Goal: Task Accomplishment & Management: Manage account settings

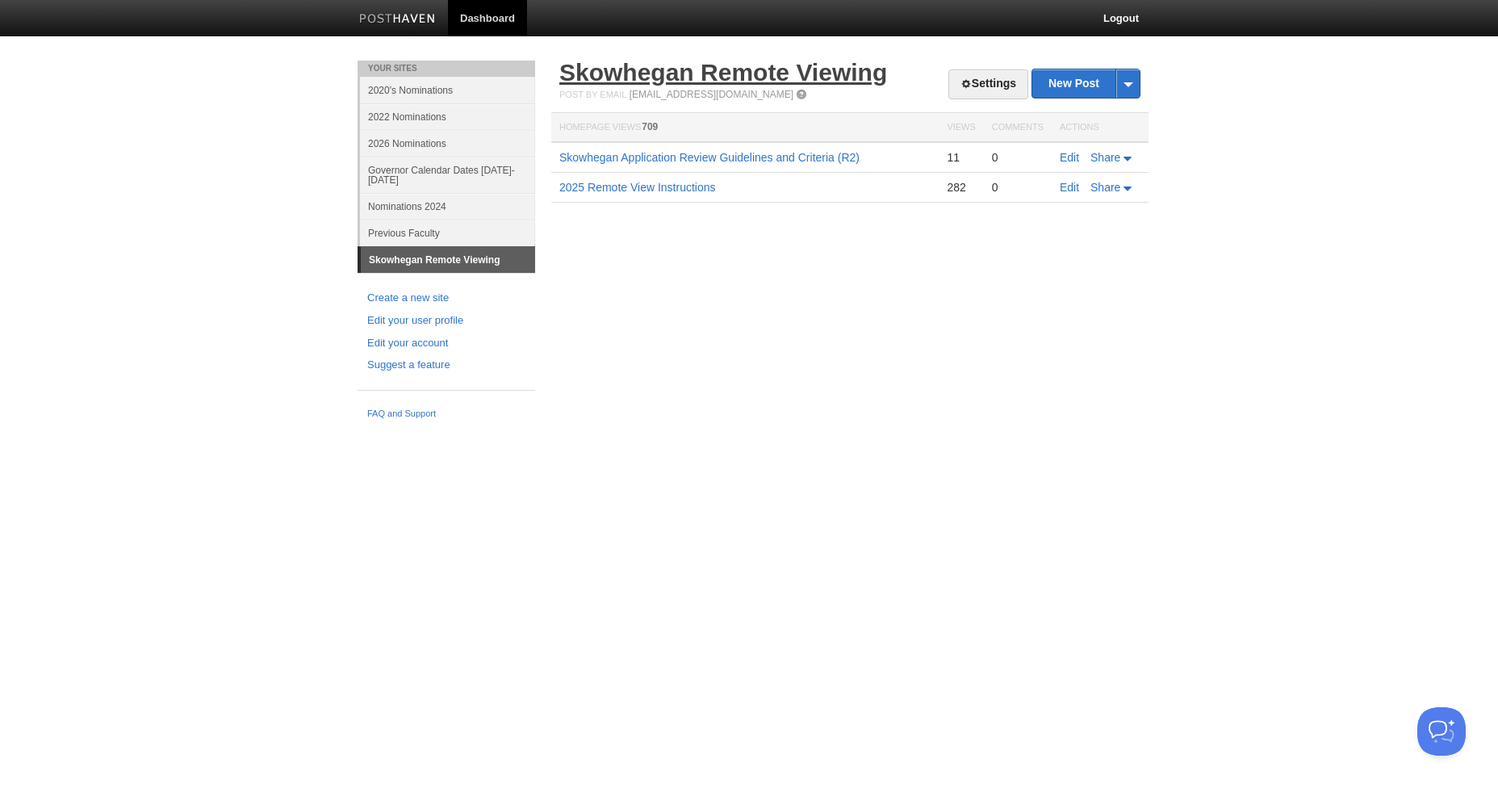
click at [678, 74] on link "Skowhegan Remote Viewing" at bounding box center [723, 72] width 328 height 27
click at [1063, 160] on link "Edit" at bounding box center [1069, 157] width 19 height 13
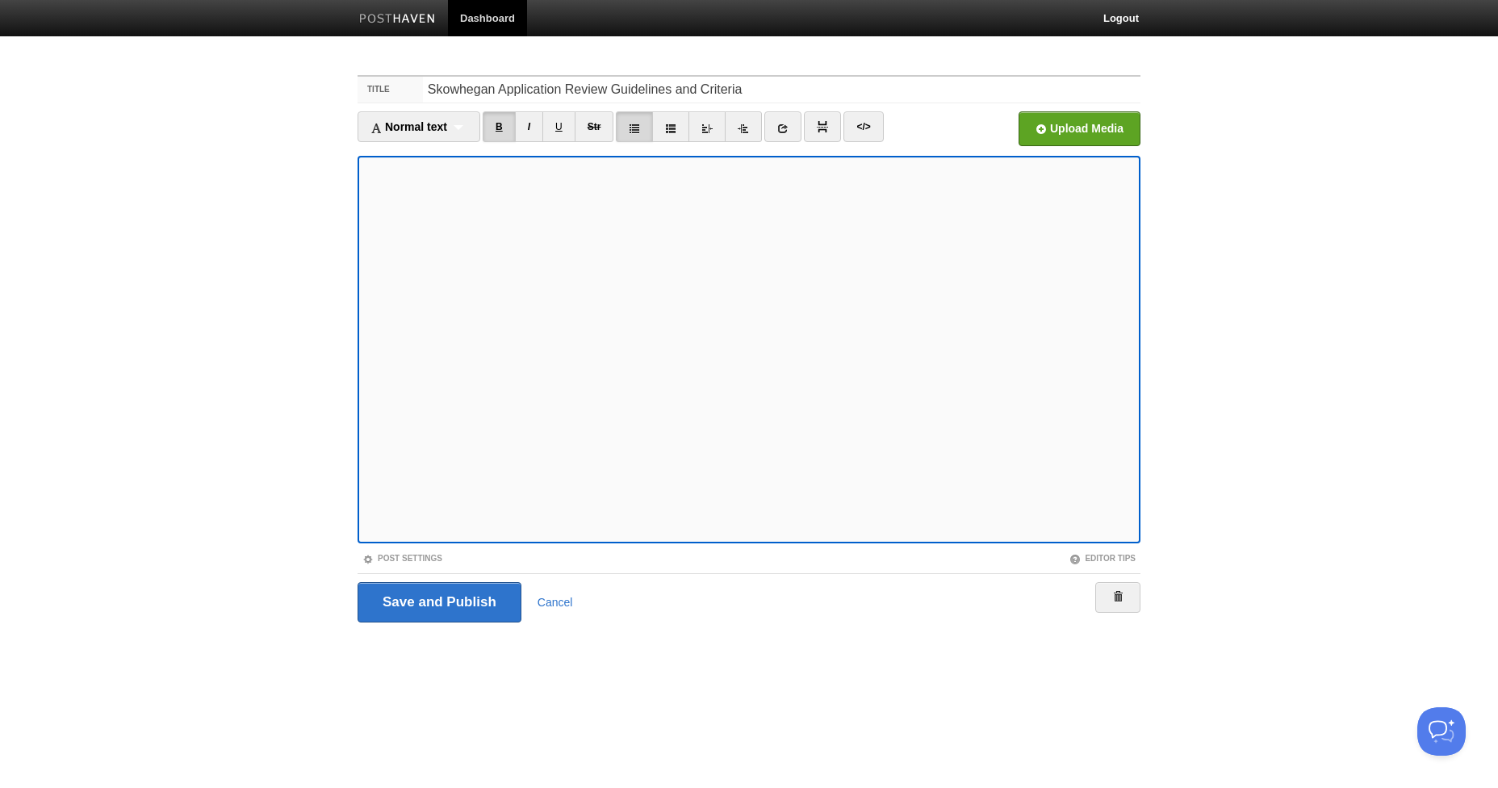
click at [500, 131] on link "B" at bounding box center [499, 126] width 33 height 31
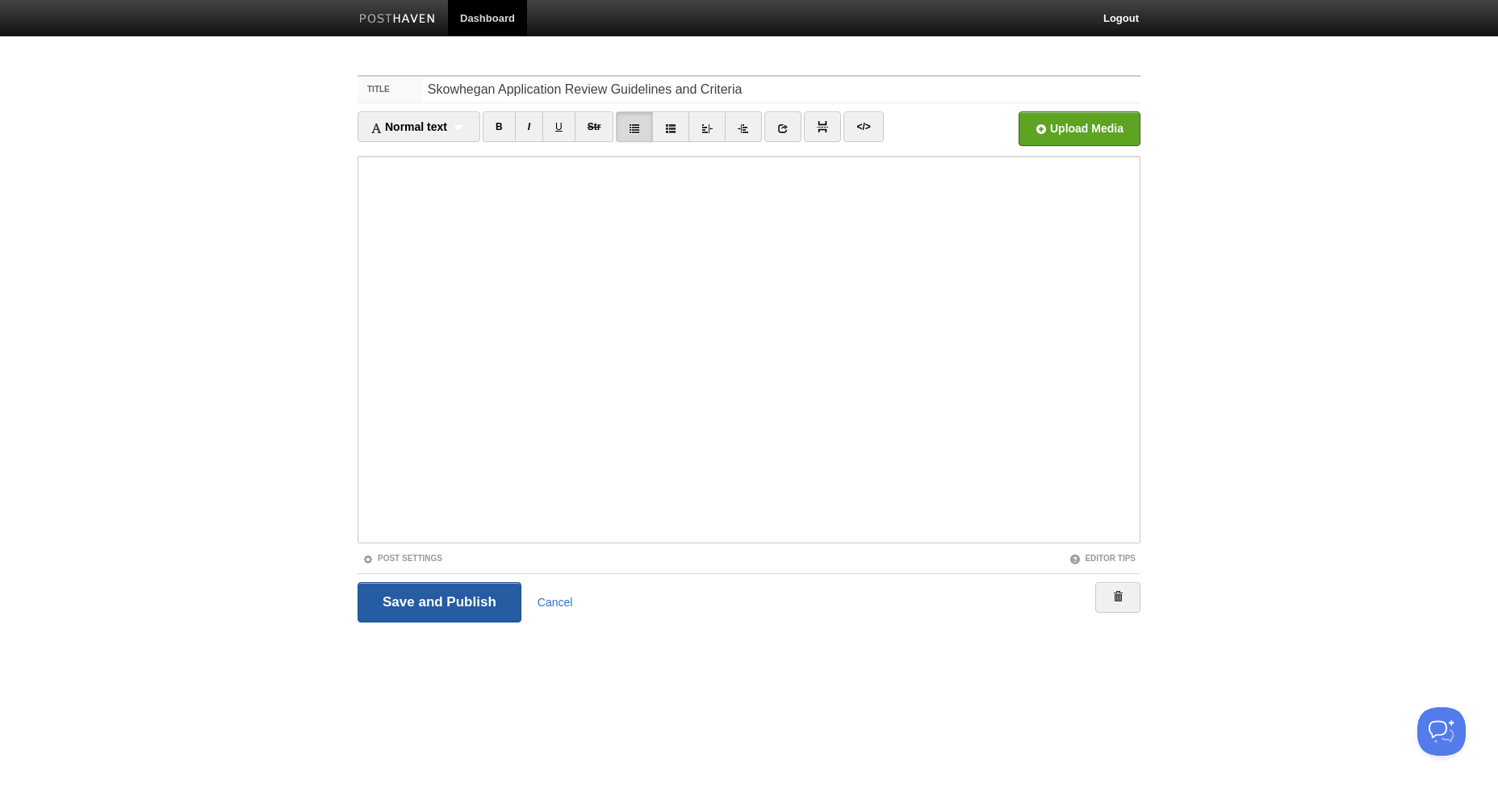
click at [456, 584] on input "Save and Publish" at bounding box center [440, 602] width 164 height 40
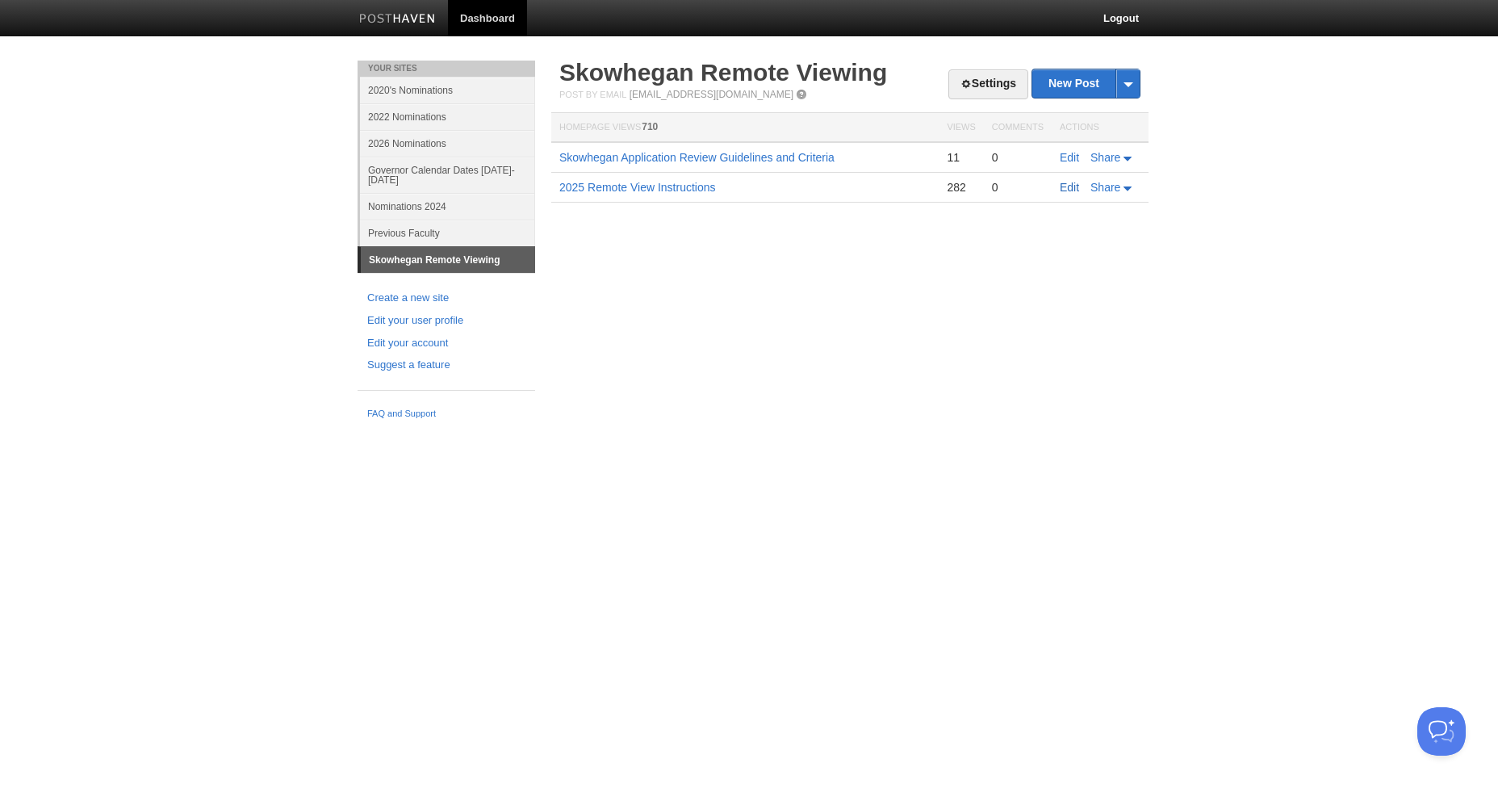
click at [1069, 220] on div "Settings New Post by Web by Email Skowhegan Remote Viewing Post by Email post@r…" at bounding box center [849, 156] width 605 height 190
click at [1068, 190] on link "Edit" at bounding box center [1069, 187] width 19 height 13
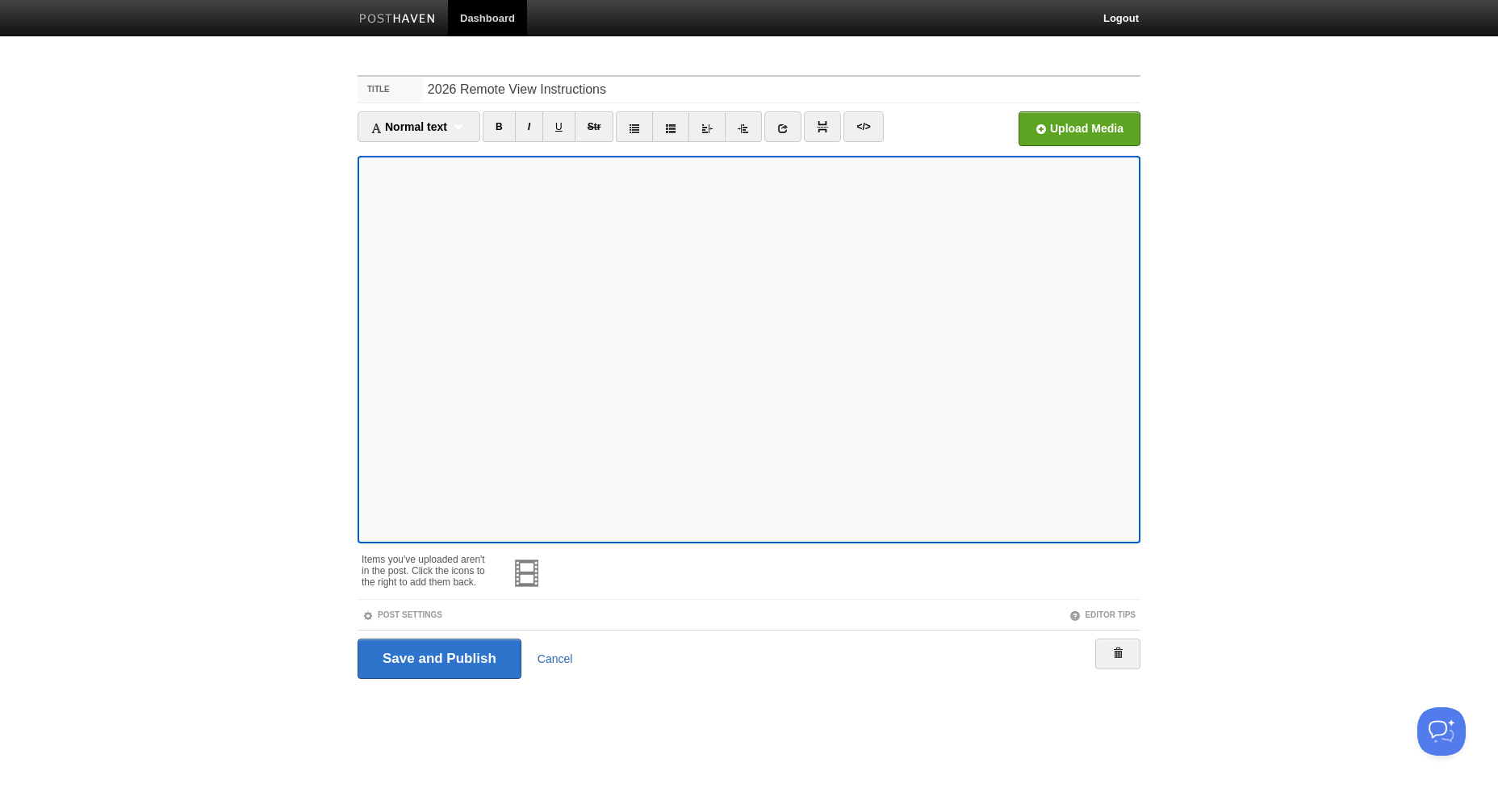
click at [554, 662] on link "Cancel" at bounding box center [556, 658] width 36 height 13
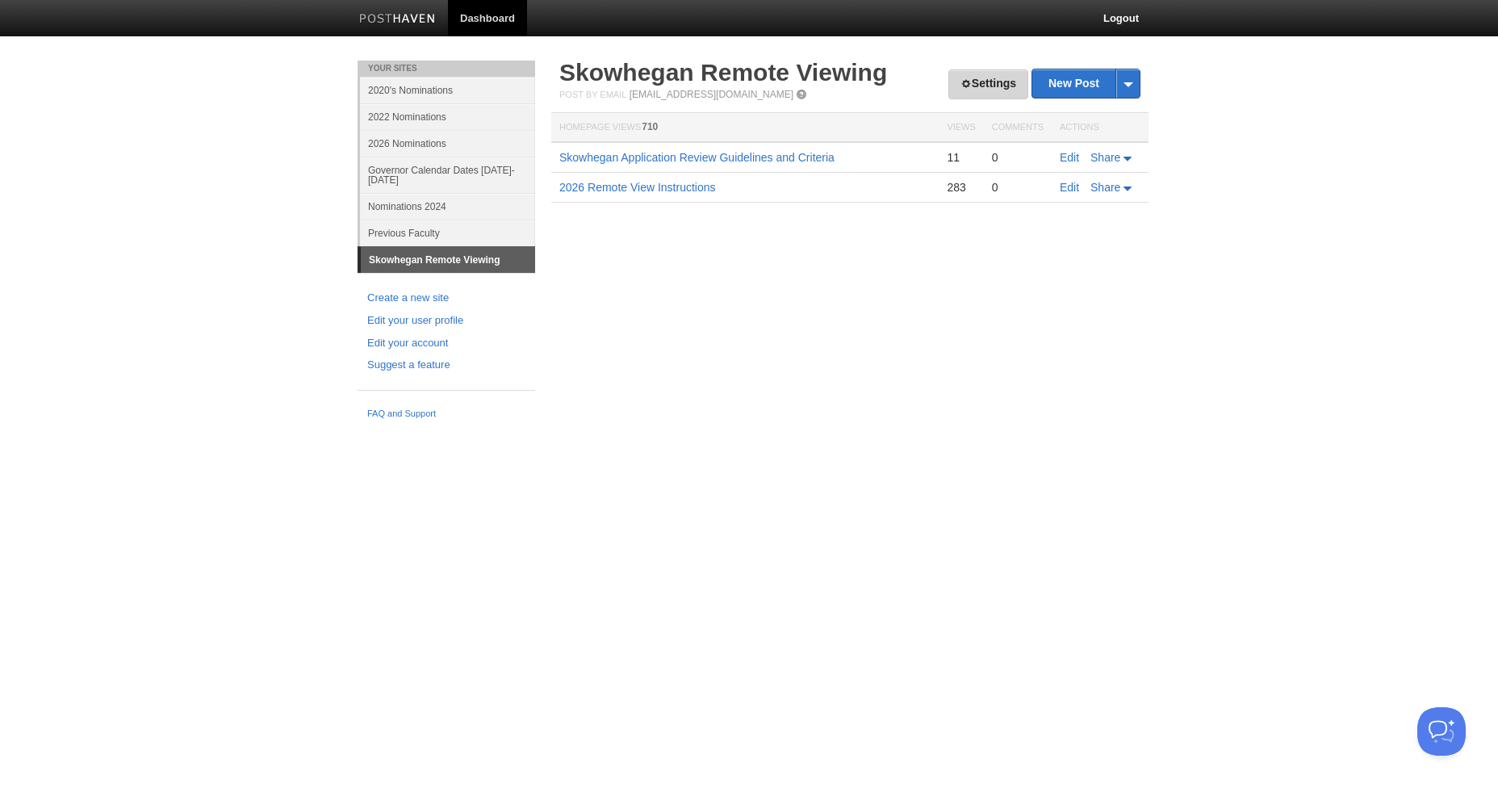
click at [970, 72] on link "Settings" at bounding box center [989, 84] width 80 height 30
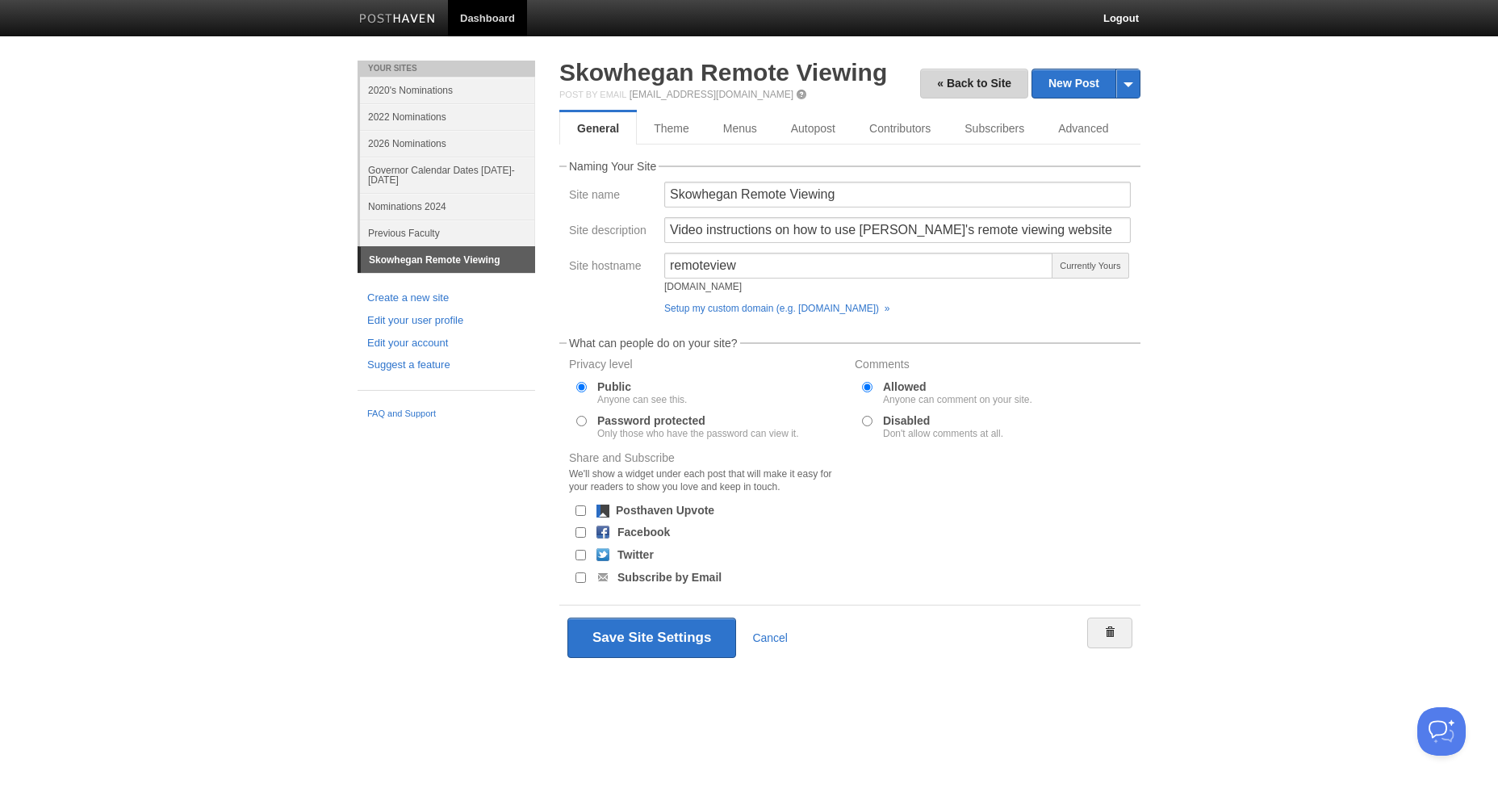
click at [982, 85] on link "« Back to Site" at bounding box center [974, 84] width 108 height 30
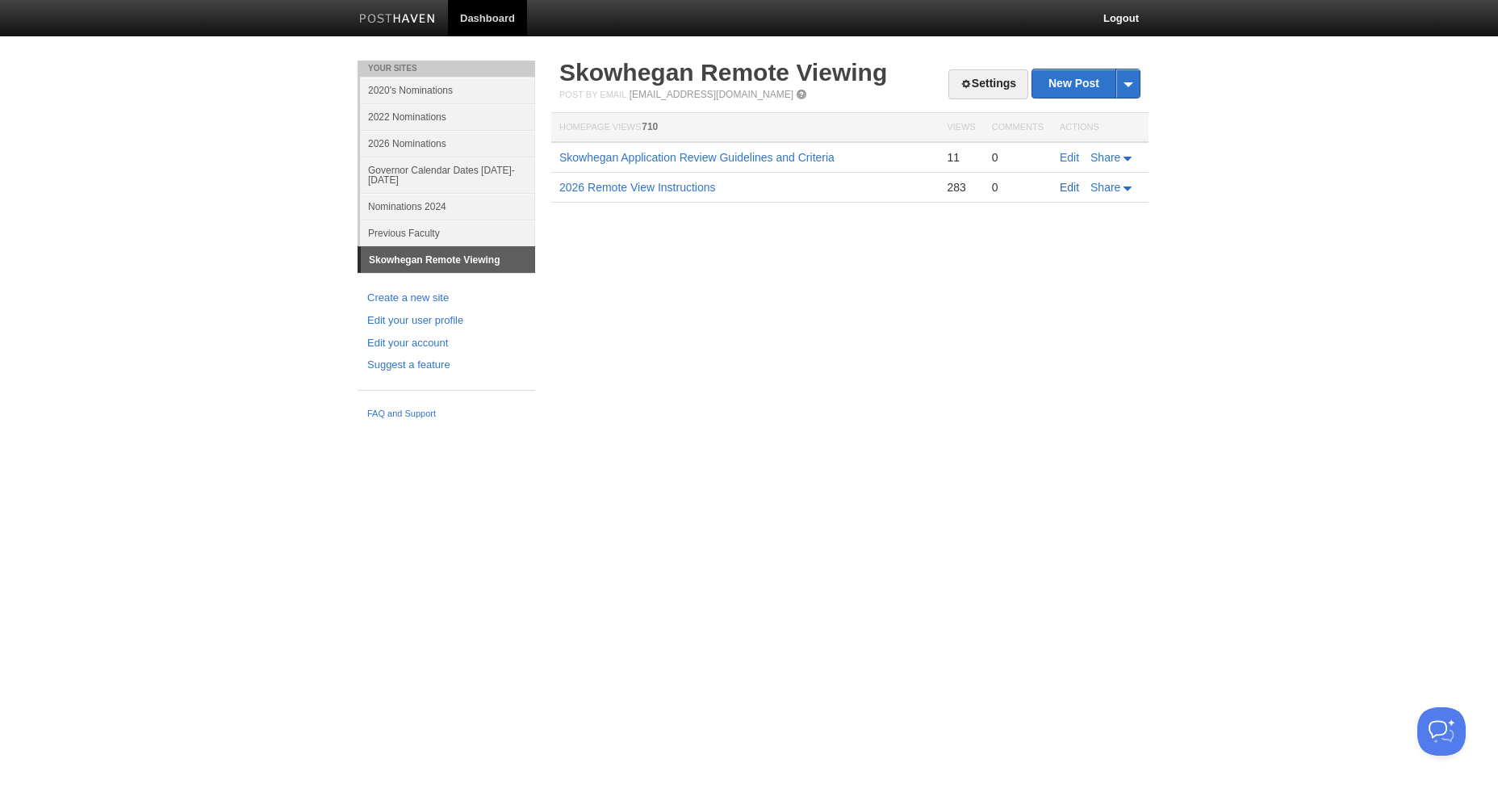
click at [1077, 188] on link "Edit" at bounding box center [1069, 187] width 19 height 13
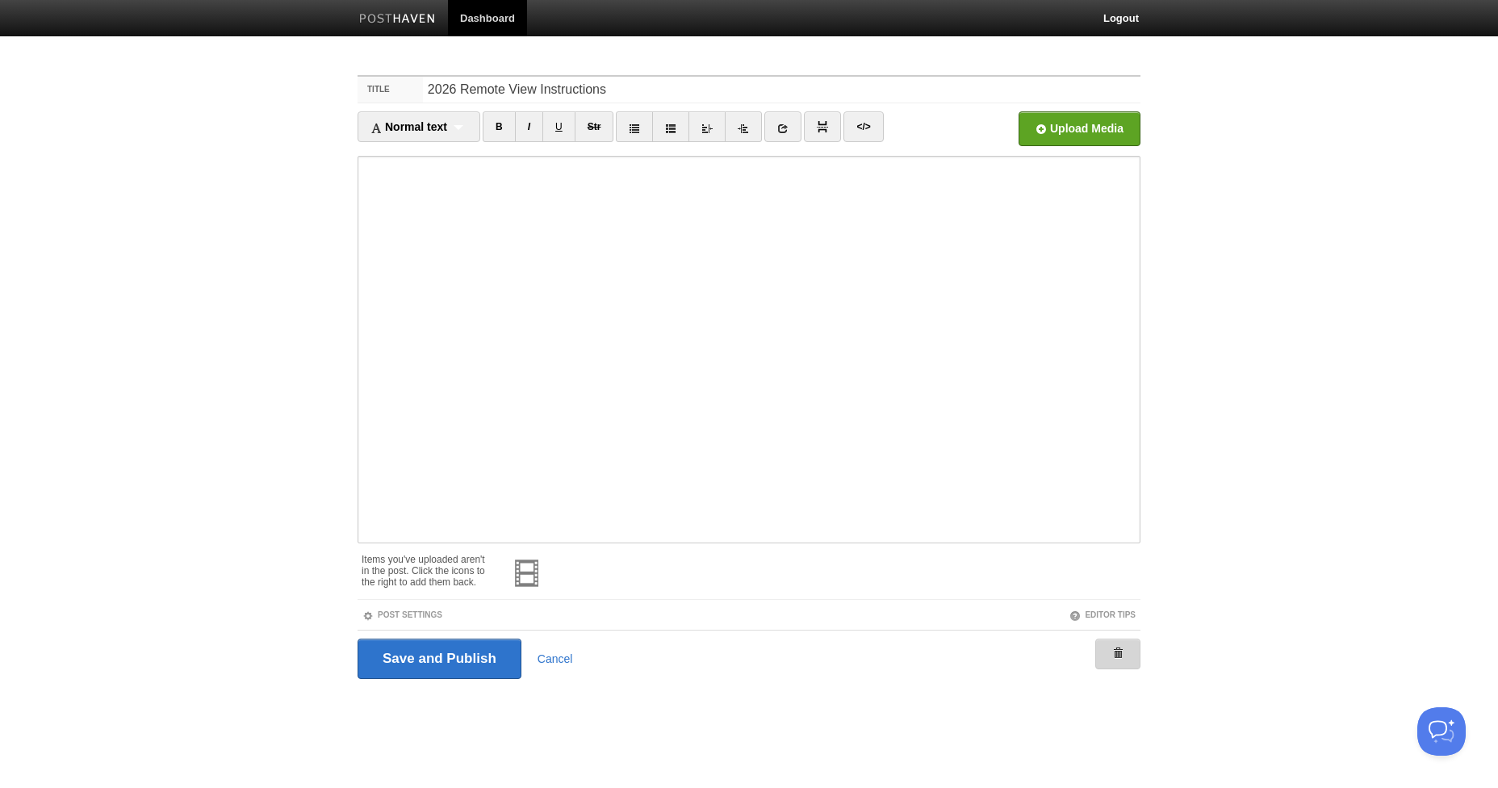
click at [1104, 643] on link at bounding box center [1117, 654] width 45 height 31
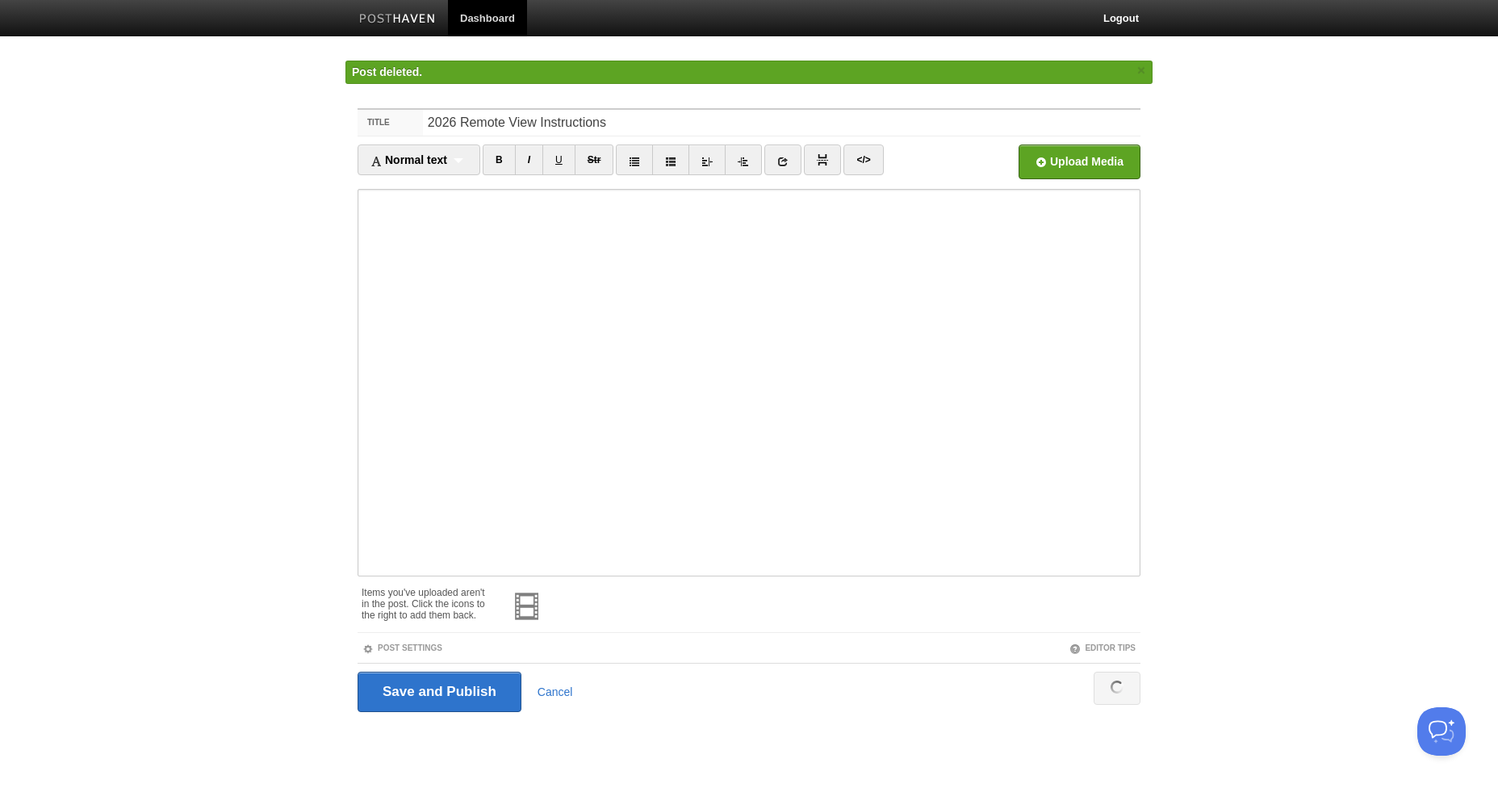
click at [480, 19] on link "Dashboard" at bounding box center [487, 18] width 79 height 36
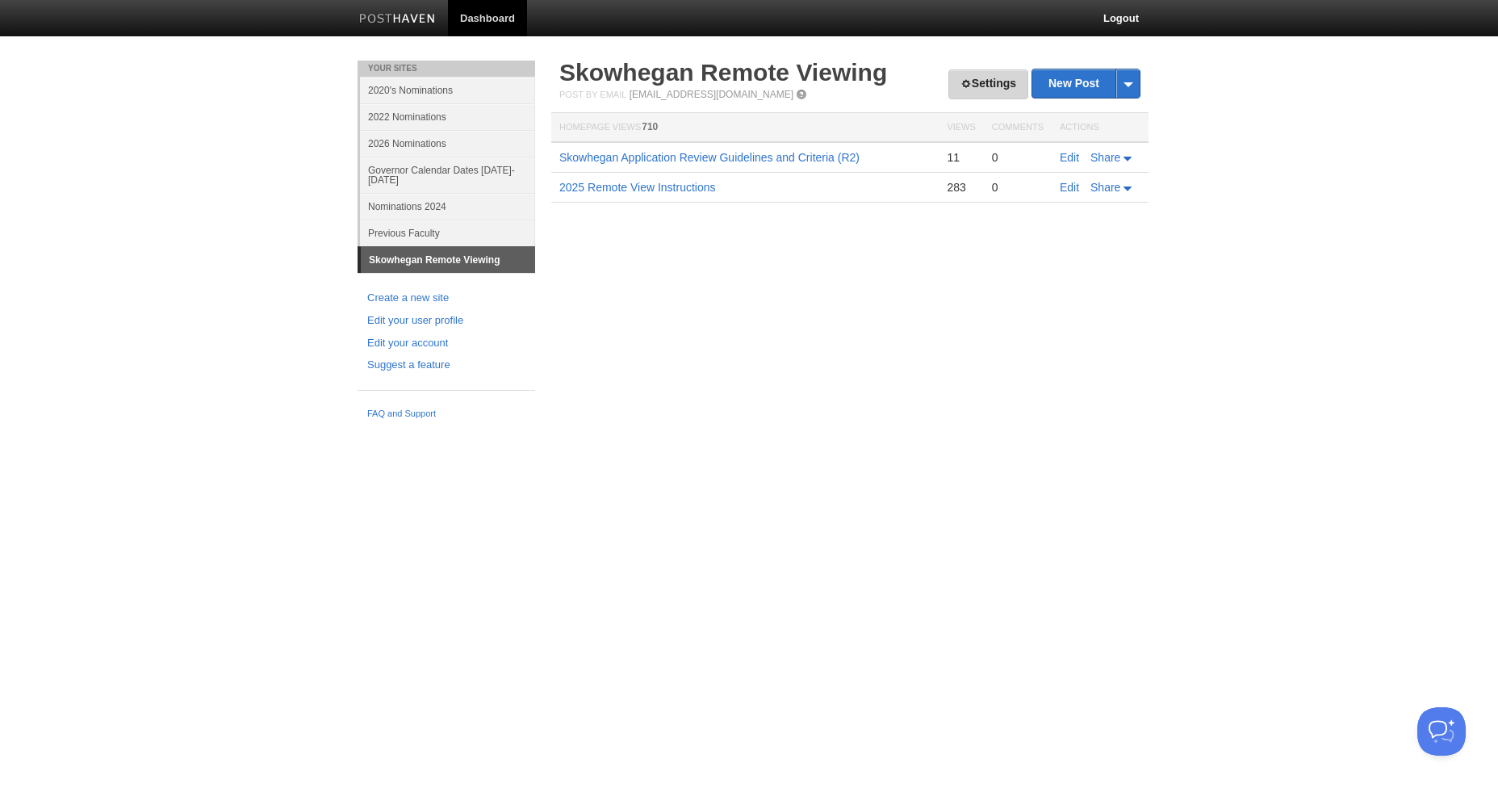
click at [973, 82] on link "Settings" at bounding box center [989, 84] width 80 height 30
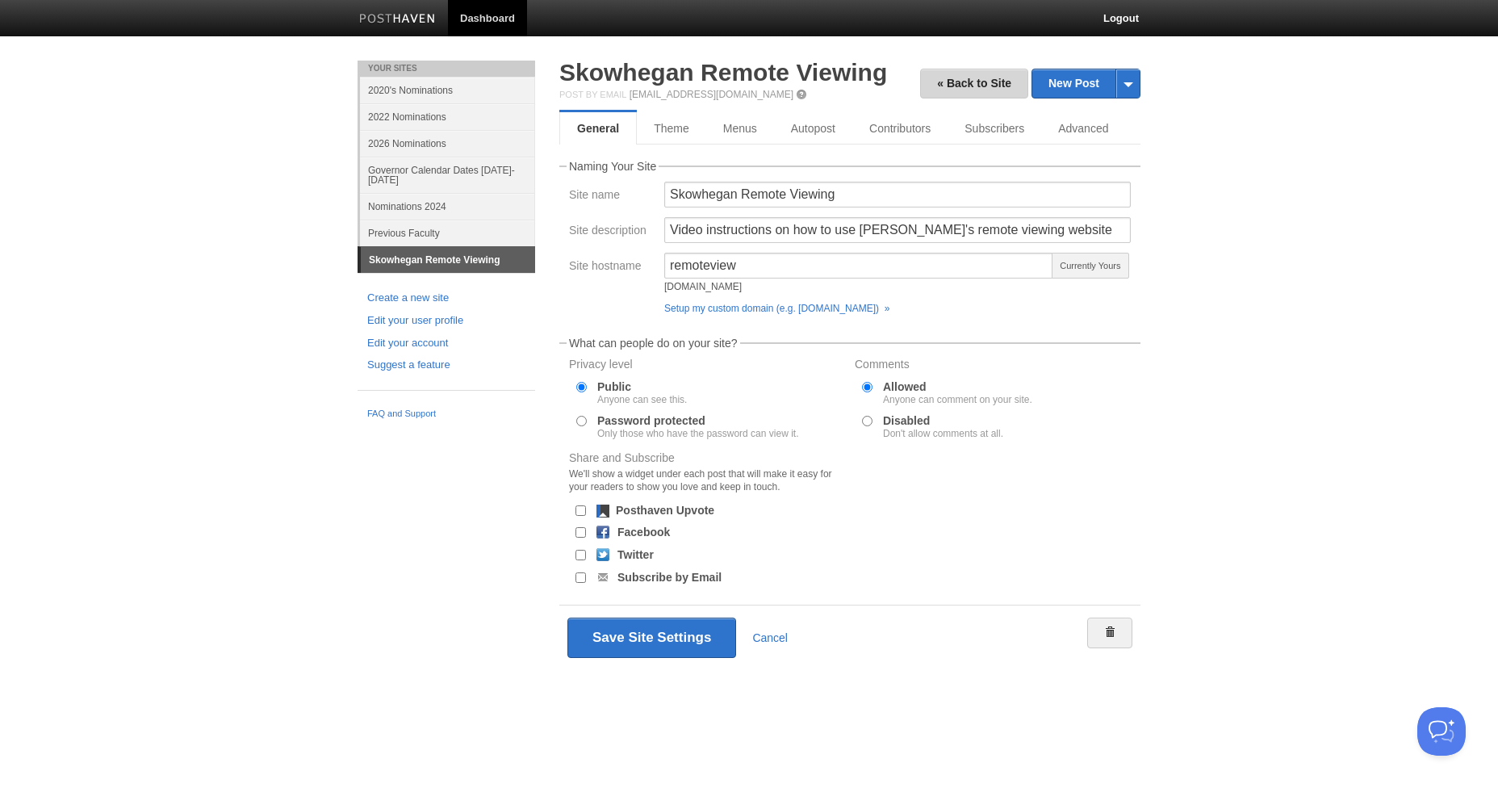
click at [973, 82] on link "« Back to Site" at bounding box center [974, 84] width 108 height 30
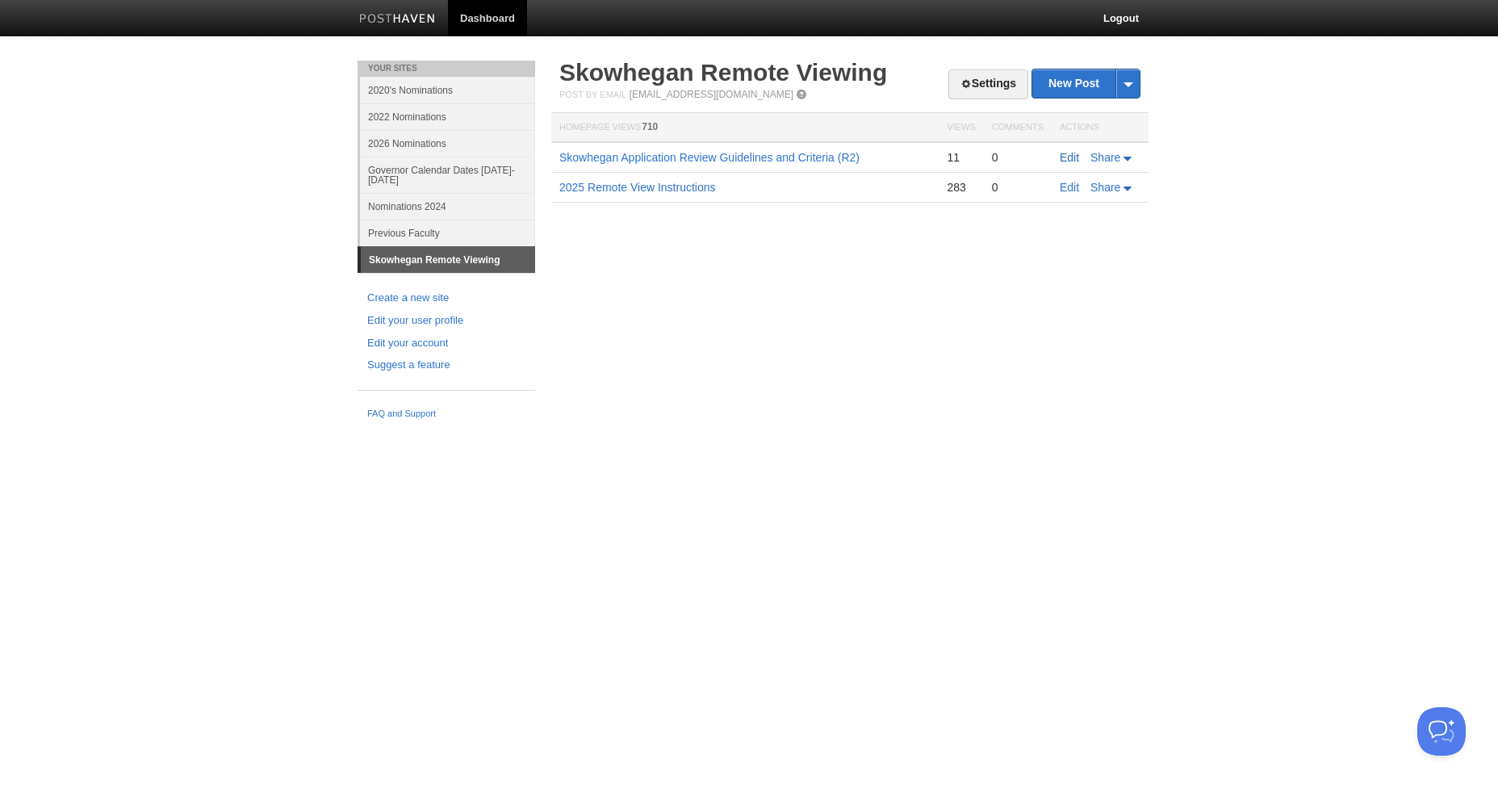
click at [1068, 154] on link "Edit" at bounding box center [1069, 157] width 19 height 13
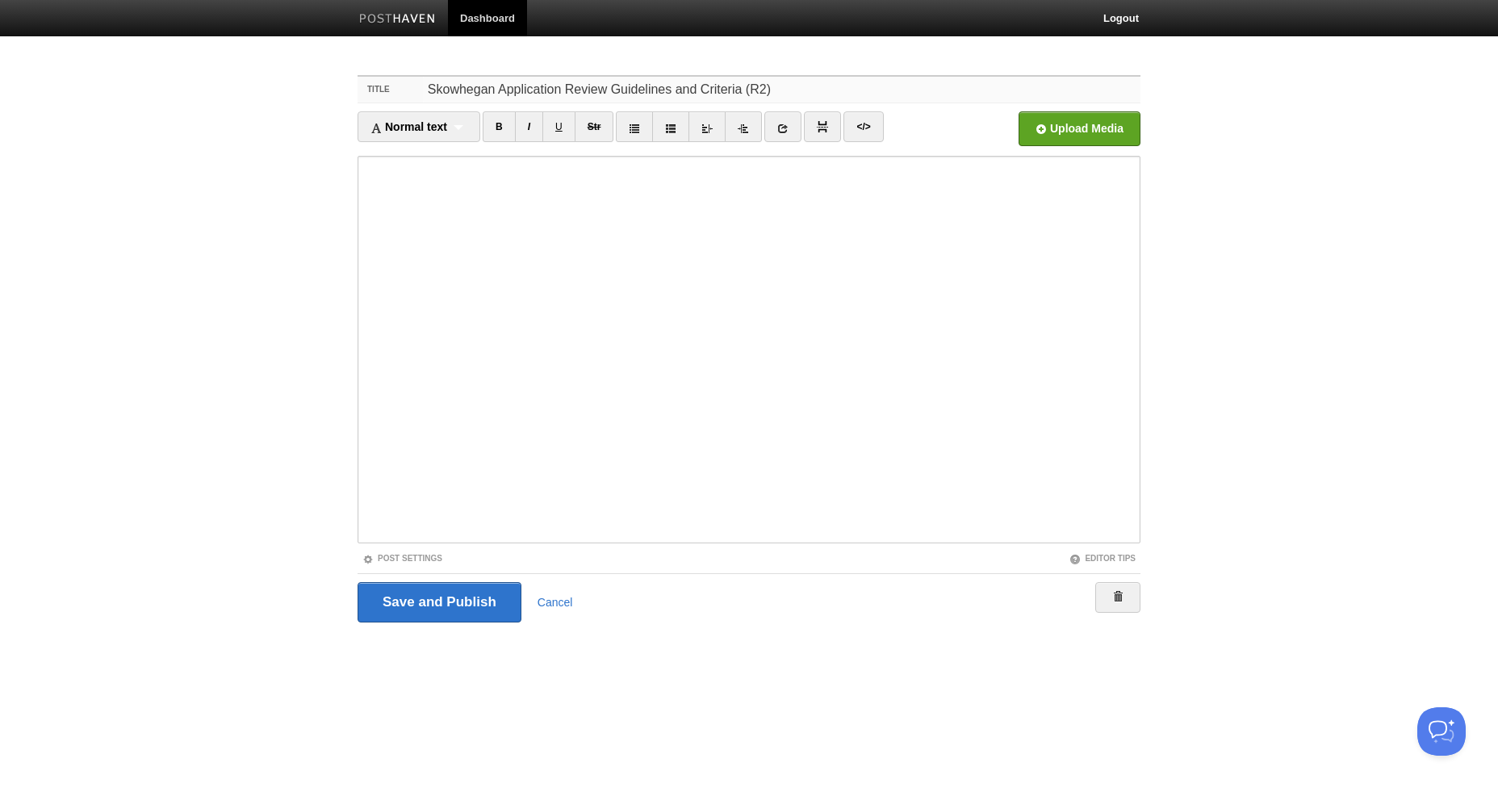
drag, startPoint x: 751, startPoint y: 93, endPoint x: 733, endPoint y: 93, distance: 17.8
click at [733, 93] on input "Skowhegan Application Review Guidelines and Criteria (R2)" at bounding box center [782, 90] width 718 height 26
type input "Skowhegan Application Review Guidelines and Criteria"
click at [413, 598] on input "Save and Publish" at bounding box center [440, 602] width 164 height 40
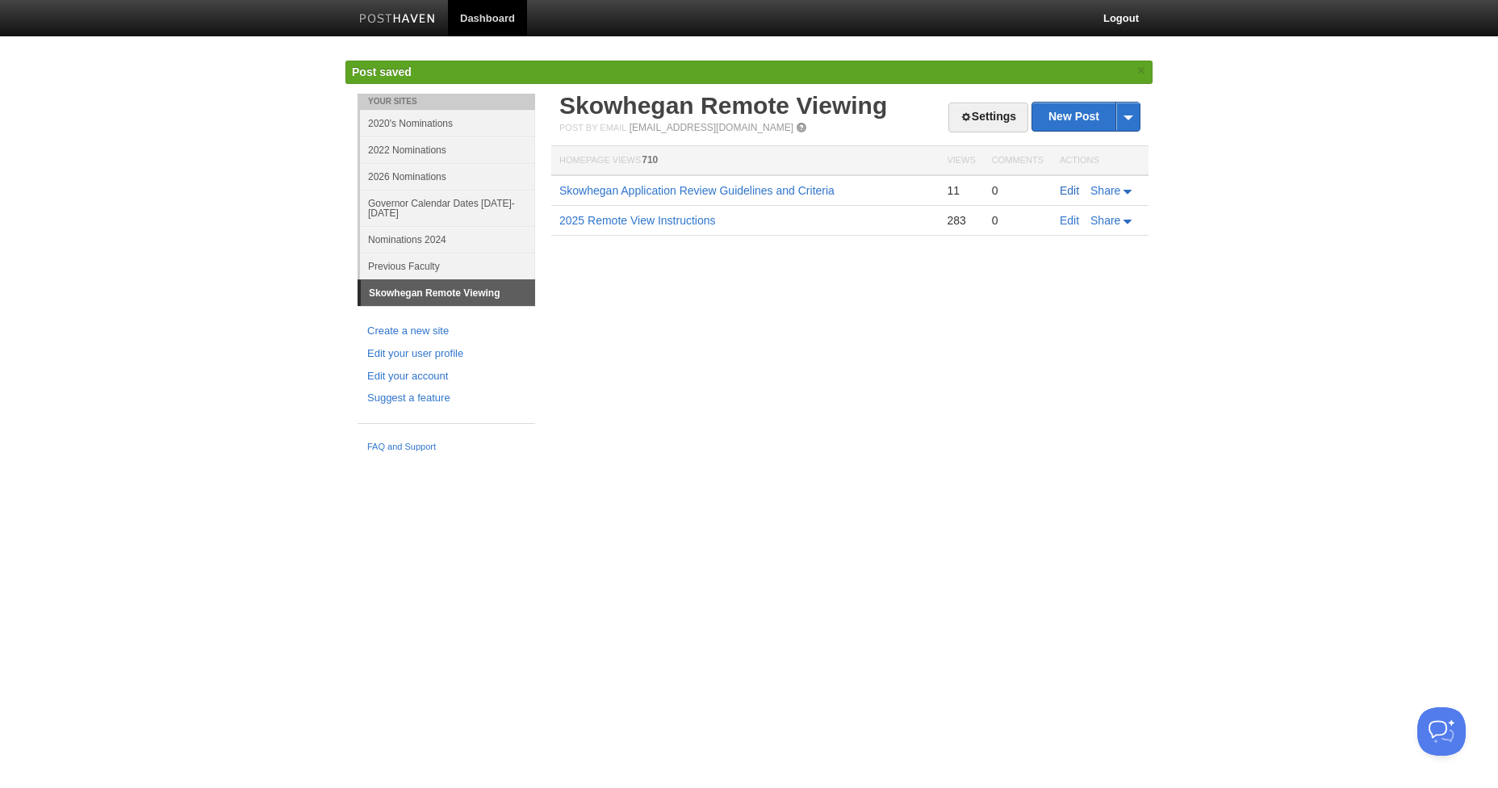
click at [1069, 187] on link "Edit" at bounding box center [1069, 190] width 19 height 13
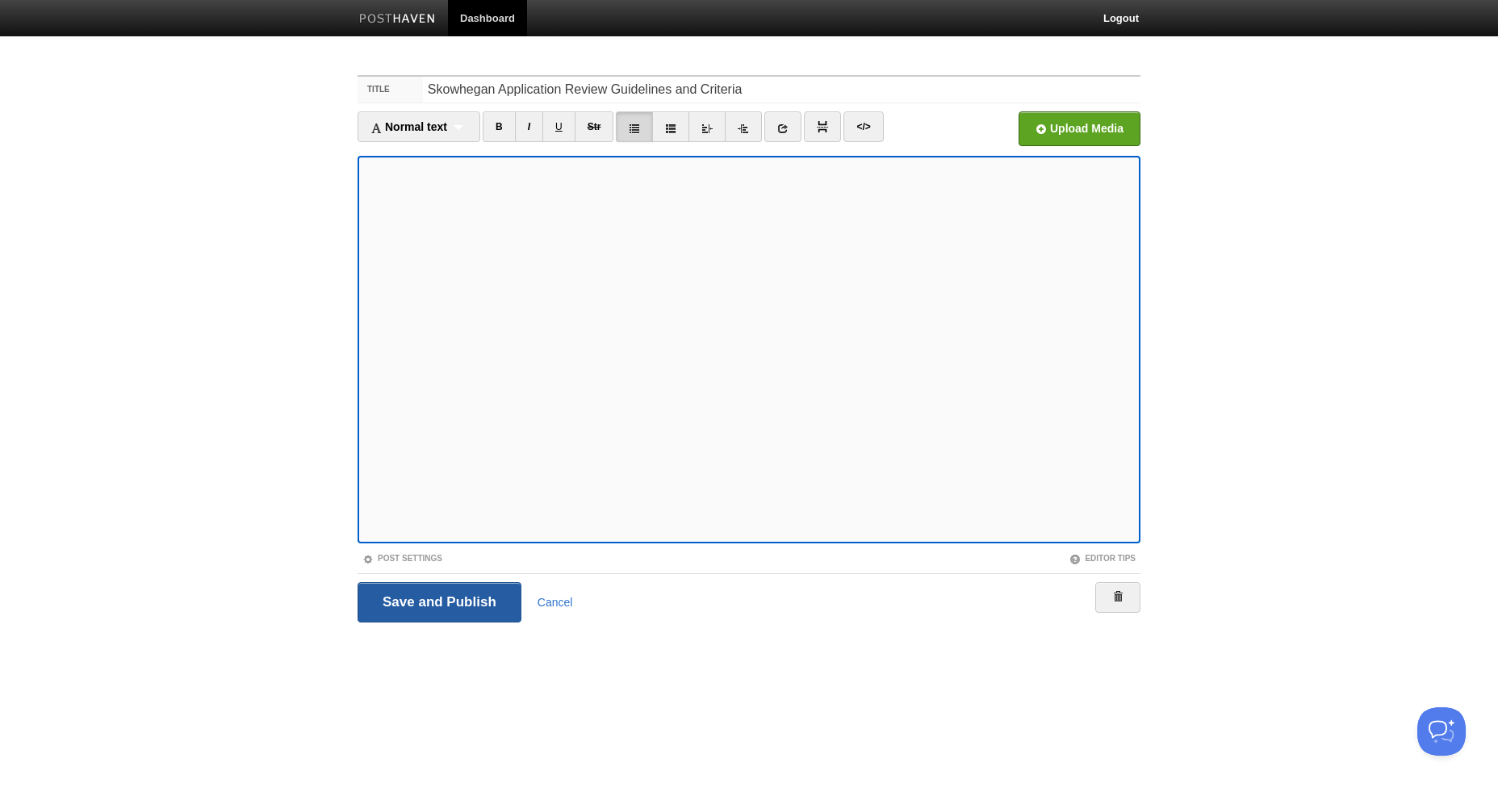
click at [492, 584] on input "Save and Publish" at bounding box center [440, 602] width 164 height 40
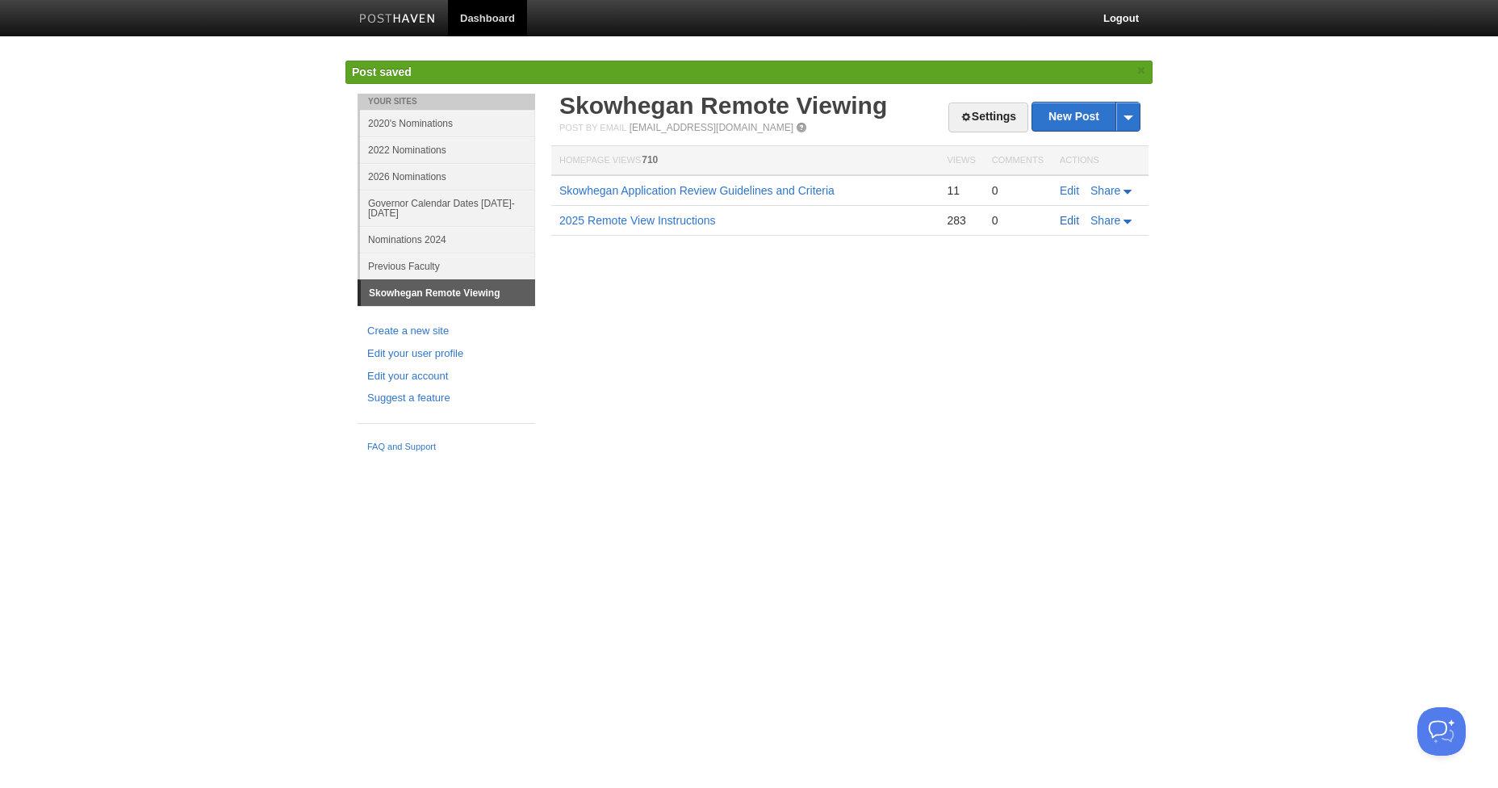
click at [1069, 220] on link "Edit" at bounding box center [1069, 220] width 19 height 13
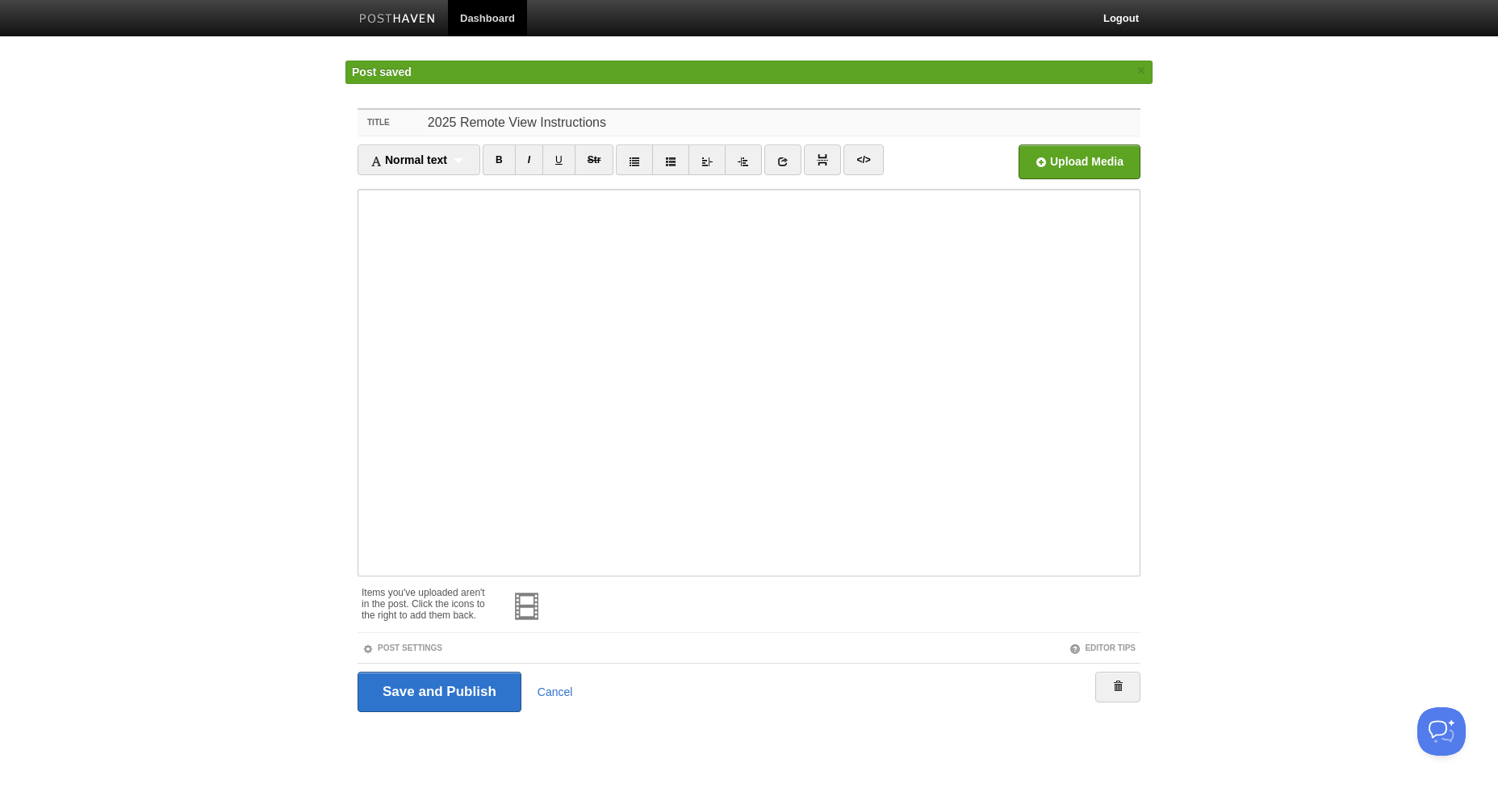
click at [455, 124] on input "2025 Remote View Instructions" at bounding box center [782, 123] width 718 height 26
type input "2026 Remote View Instructions"
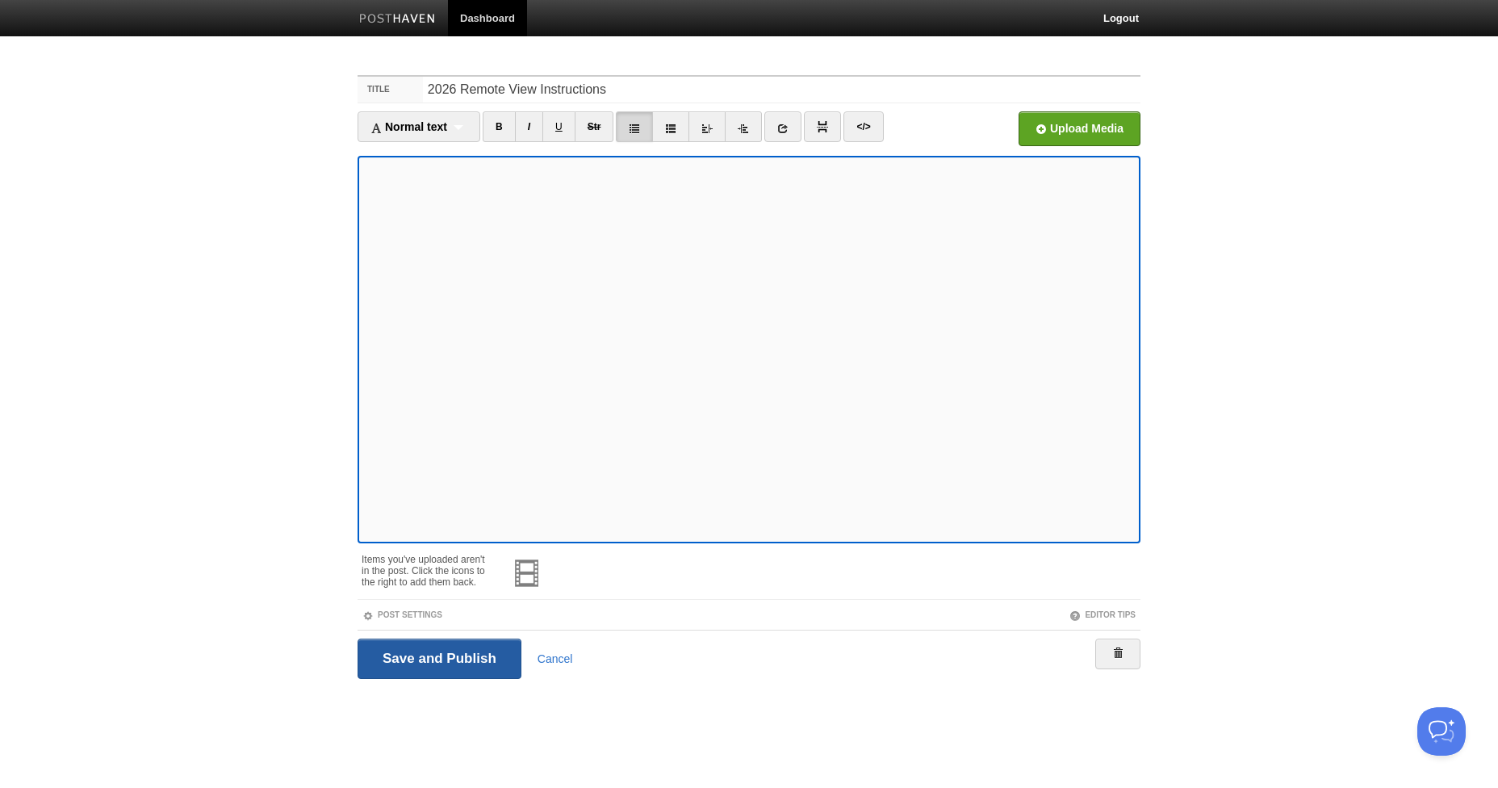
click at [463, 655] on input "Save and Publish" at bounding box center [440, 659] width 164 height 40
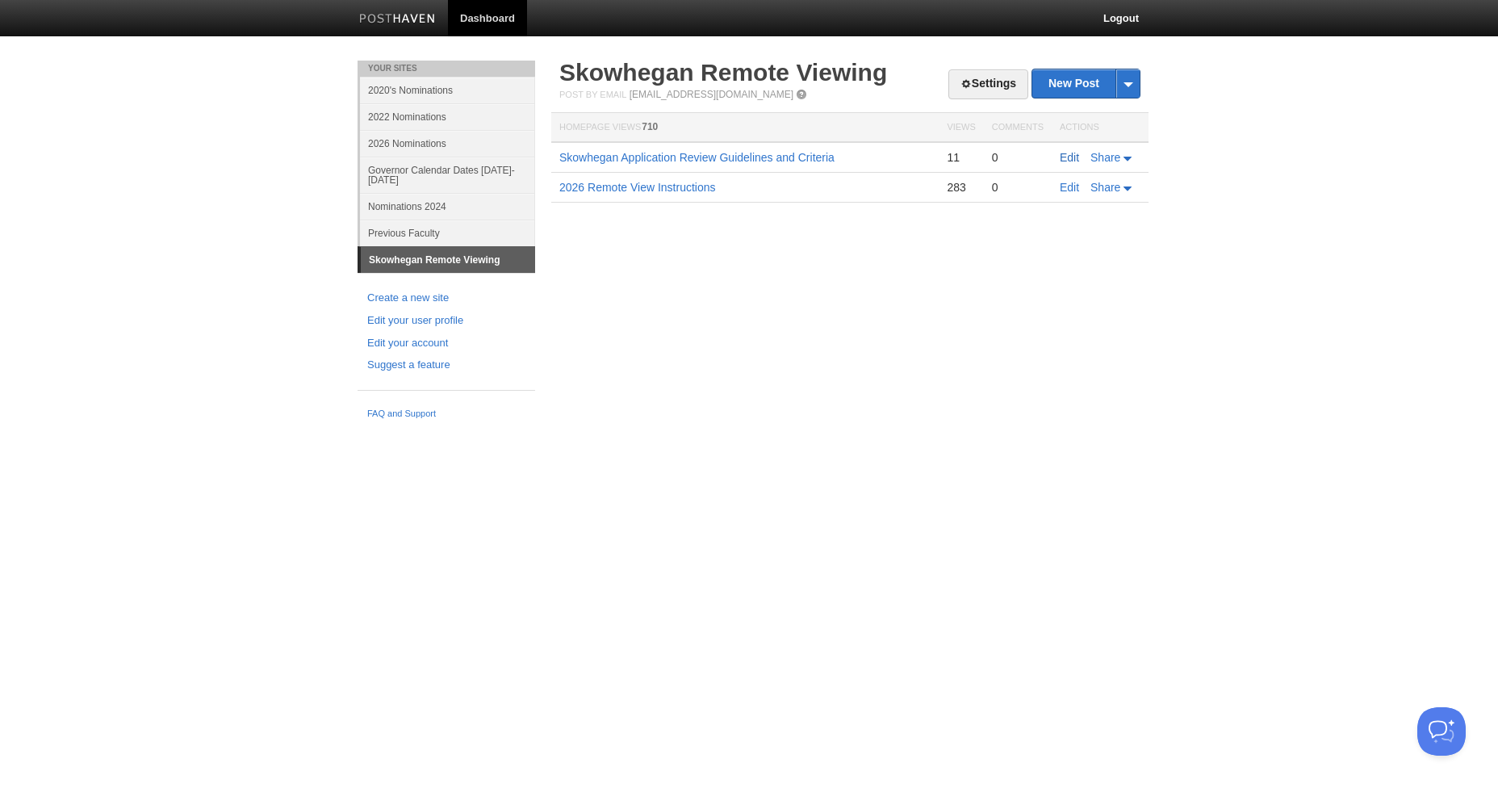
click at [1069, 156] on link "Edit" at bounding box center [1069, 157] width 19 height 13
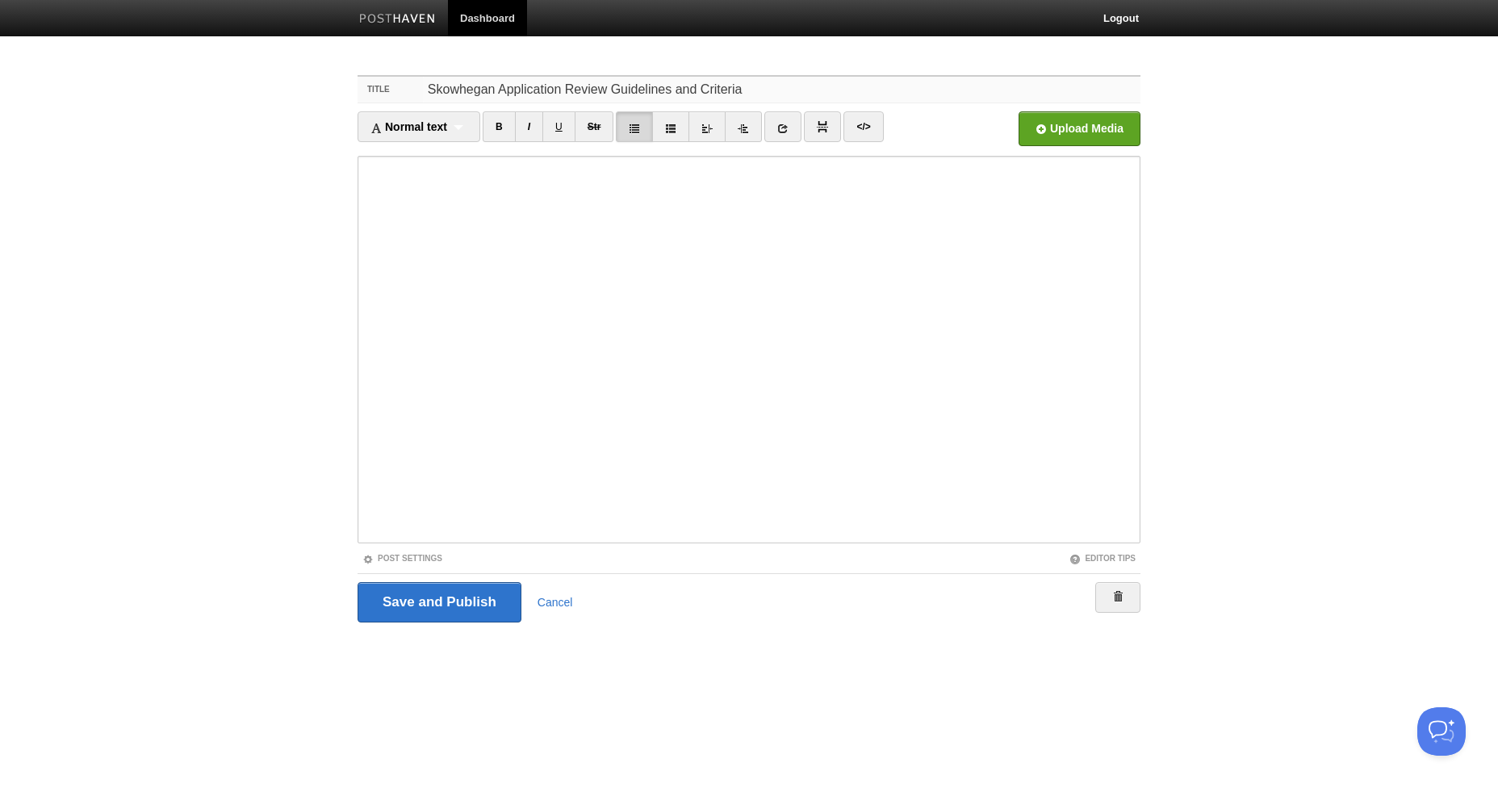
drag, startPoint x: 642, startPoint y: 90, endPoint x: 362, endPoint y: 81, distance: 280.3
click at [362, 81] on div "Title Skowhegan Application Review Guidelines and Criteria" at bounding box center [749, 90] width 783 height 27
type input "S"
type input "Skowhegan Round 1 Instructions, criteria and guidelines"
click at [442, 614] on input "Save and Publish" at bounding box center [440, 602] width 164 height 40
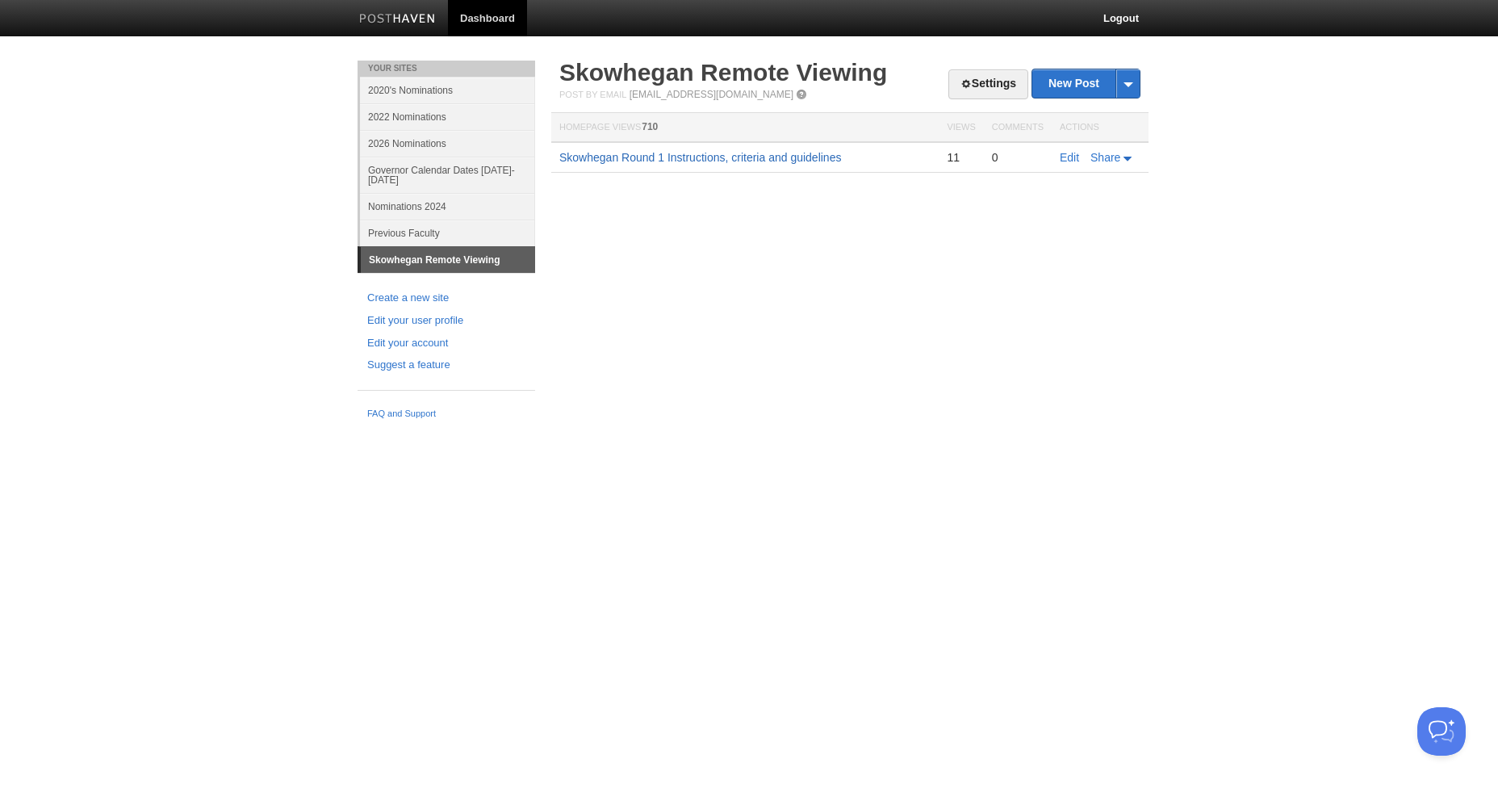
click at [777, 159] on link "Skowhegan Round 1 Instructions, criteria and guidelines" at bounding box center [700, 157] width 282 height 13
click at [685, 153] on link "Skowhegan Round 1 Instructions, criteria and guidelines" at bounding box center [700, 157] width 282 height 13
click at [982, 86] on link "Settings" at bounding box center [989, 84] width 80 height 30
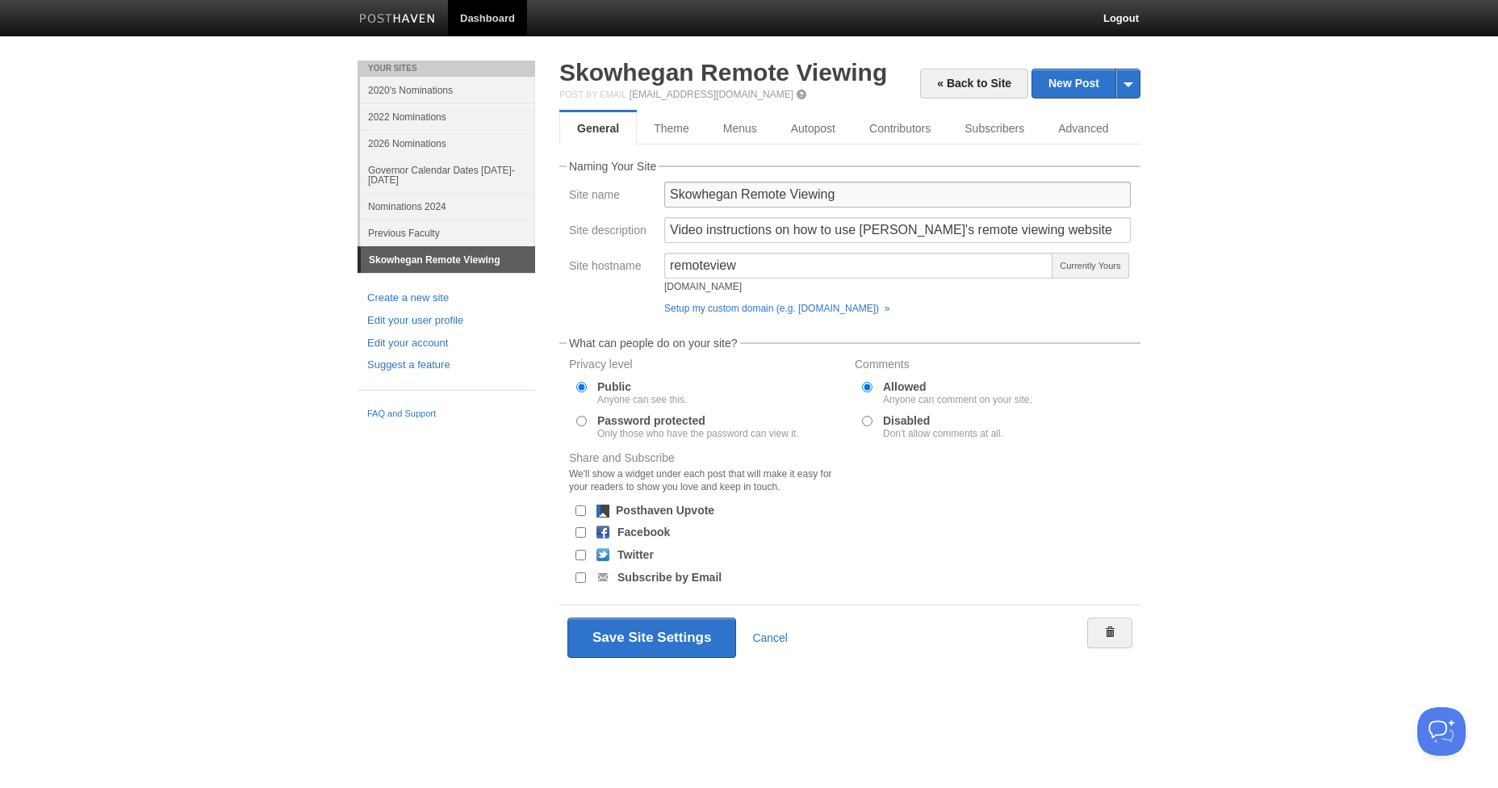
click at [666, 192] on input "Skowhegan Remote Viewing" at bounding box center [897, 195] width 467 height 26
type input "2026 Skowhegan Remote Viewing"
drag, startPoint x: 703, startPoint y: 228, endPoint x: 623, endPoint y: 226, distance: 79.9
click at [623, 226] on div "Site description Video instructions on how to use Skowhegan's remote viewing we…" at bounding box center [850, 235] width 572 height 36
type input "Instructions on how to use Skowhegan's remote viewing website"
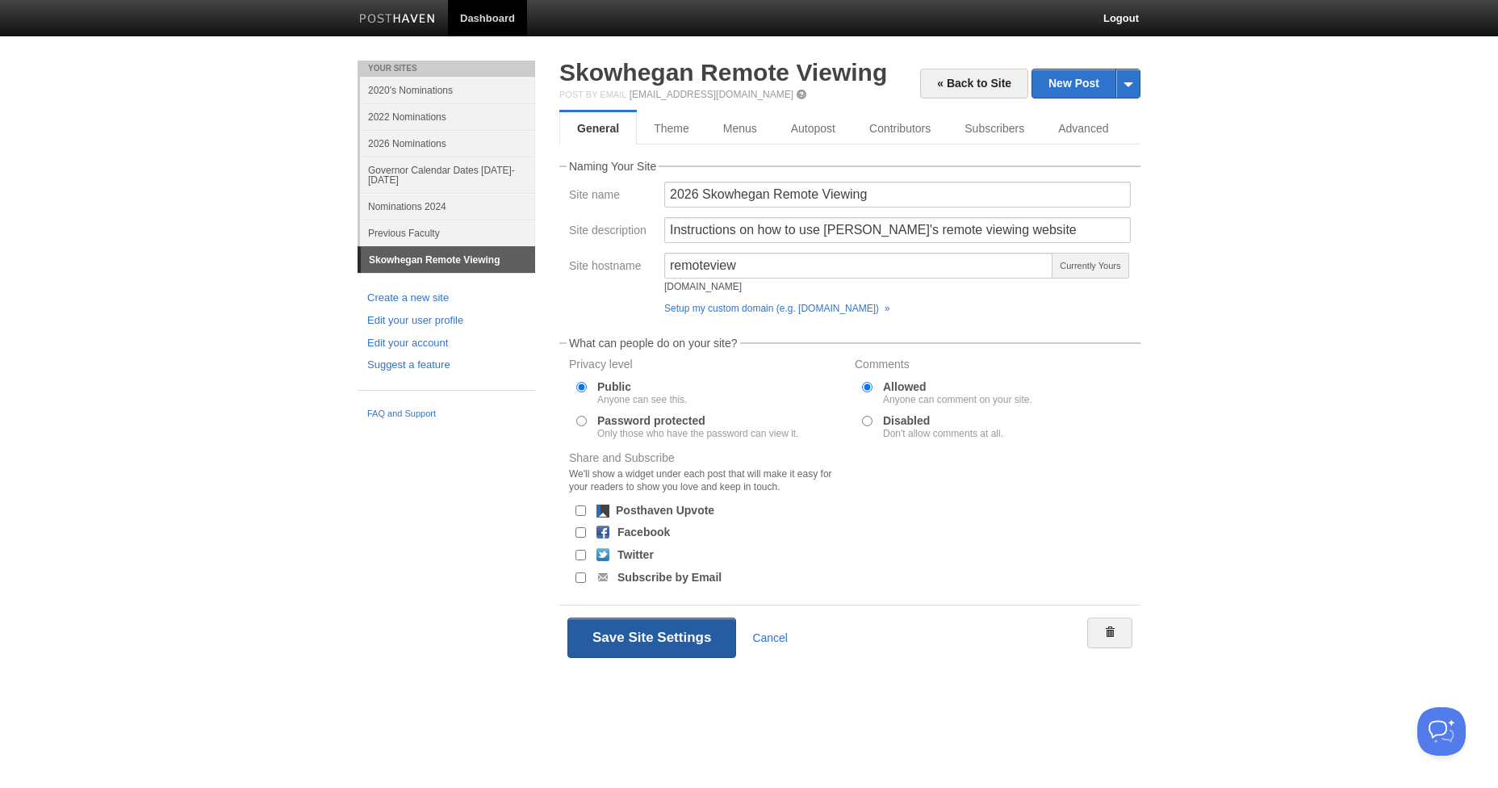
click at [676, 626] on button "Save Site Settings" at bounding box center [651, 638] width 169 height 40
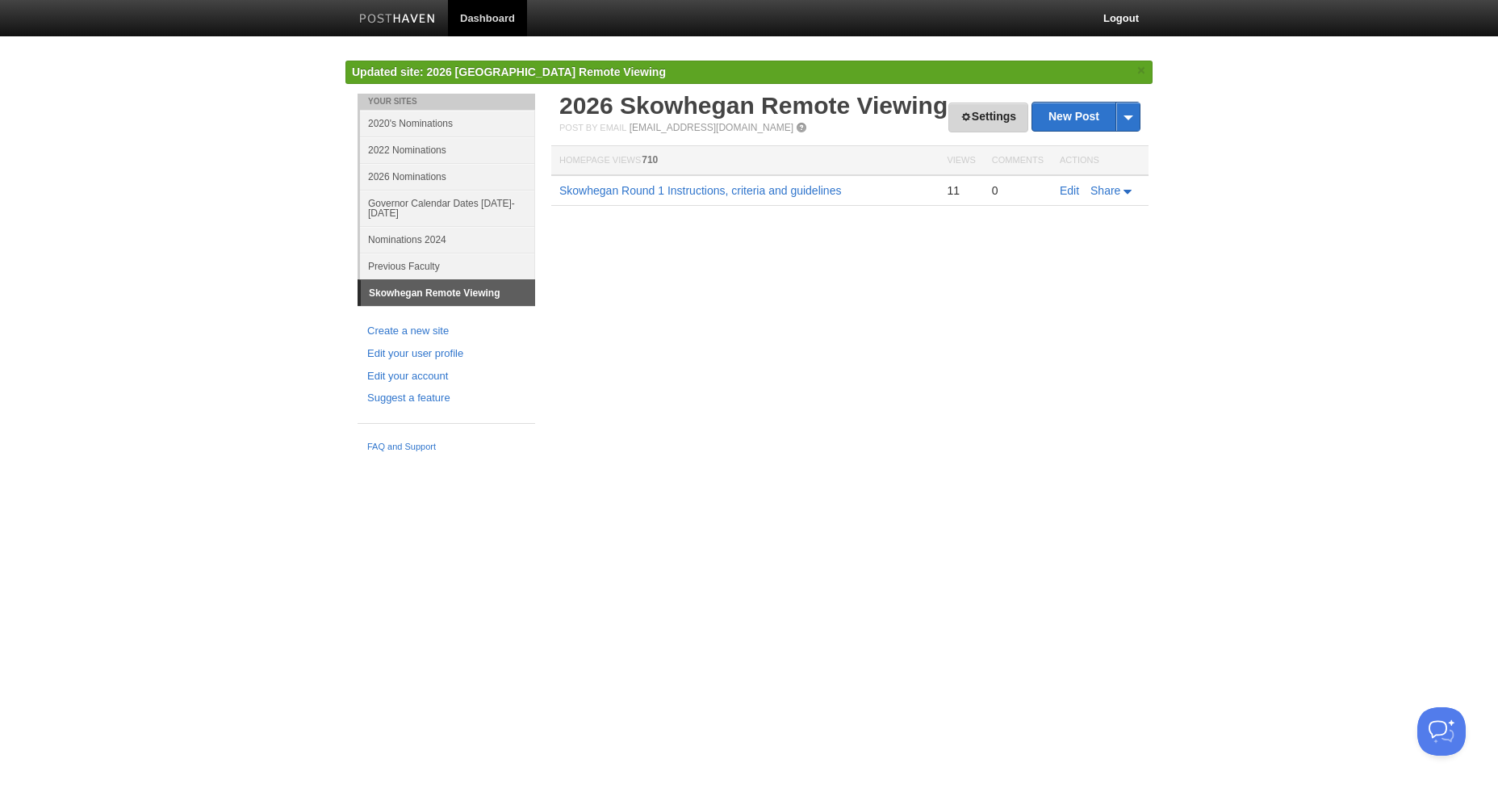
click at [965, 122] on link "Settings" at bounding box center [989, 118] width 80 height 30
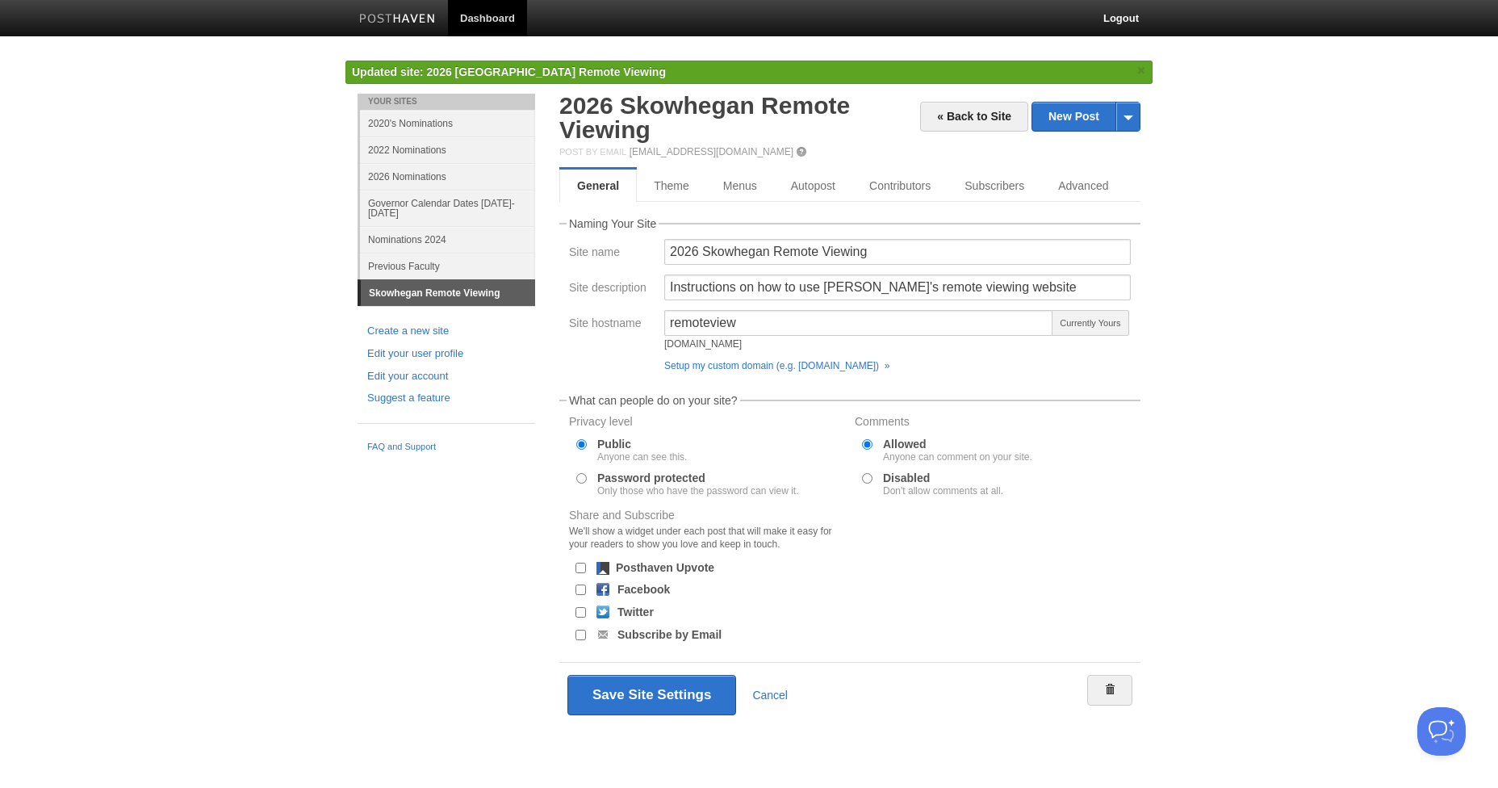
click at [868, 478] on input "Disabled Don't allow comments at all." at bounding box center [867, 478] width 10 height 10
radio input "true"
click at [652, 698] on button "Save Site Settings" at bounding box center [651, 695] width 169 height 40
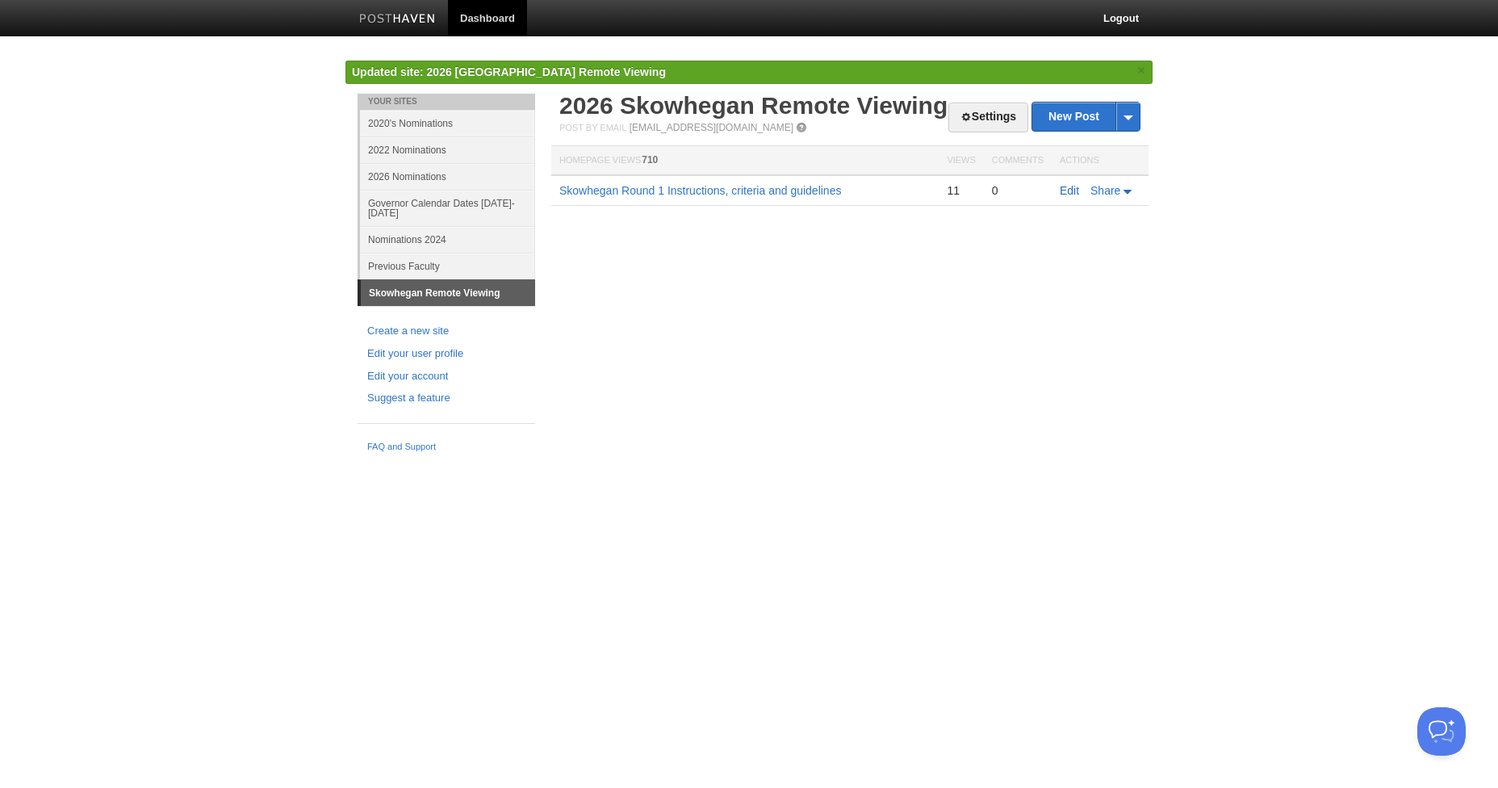
click at [1065, 197] on link "Edit" at bounding box center [1069, 190] width 19 height 13
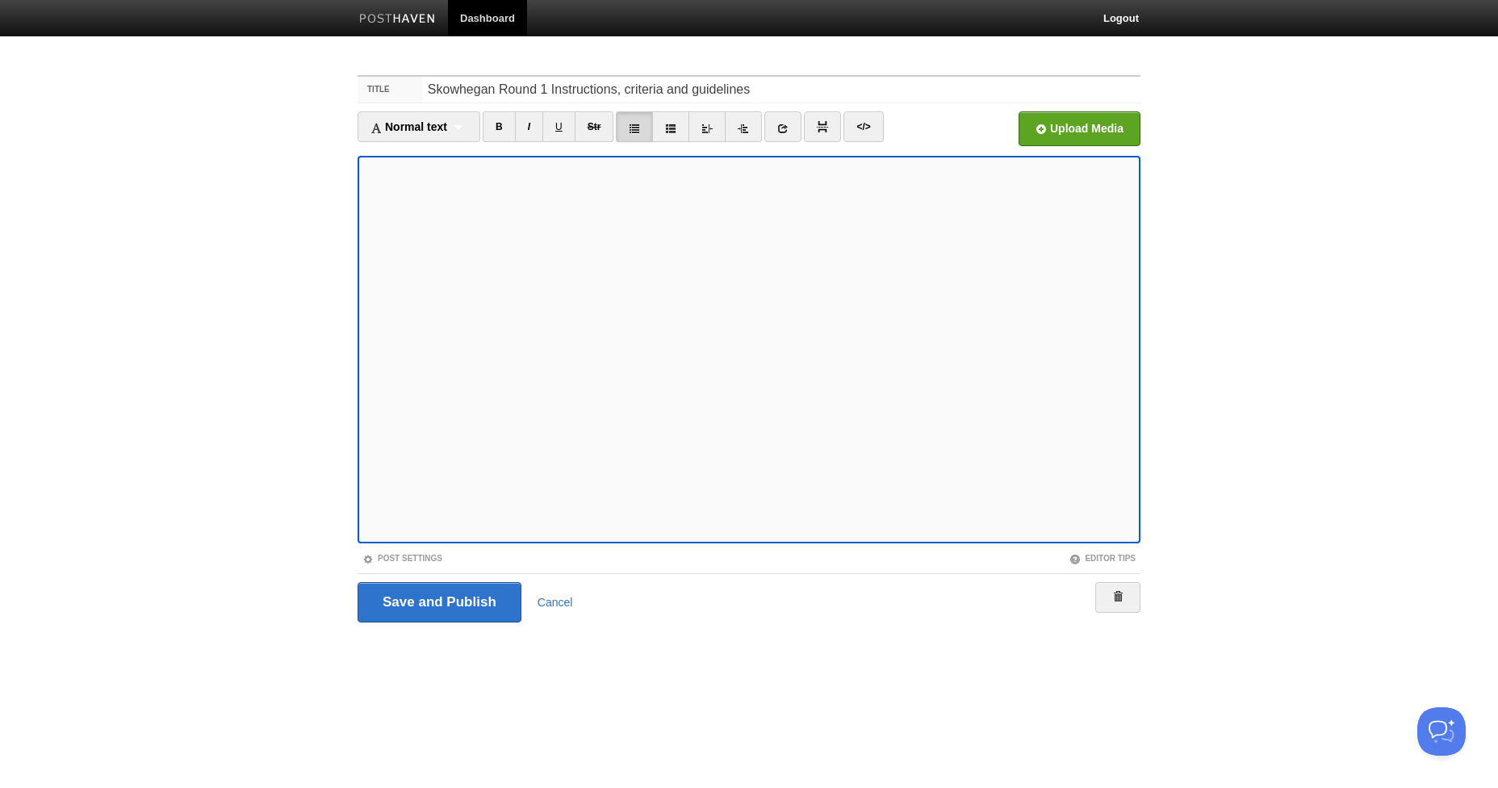
drag, startPoint x: 507, startPoint y: 127, endPoint x: 509, endPoint y: 144, distance: 17.8
click at [507, 128] on link "B" at bounding box center [499, 126] width 33 height 31
click at [496, 125] on link "B" at bounding box center [499, 126] width 33 height 31
click at [456, 599] on input "Save and Publish" at bounding box center [440, 602] width 164 height 40
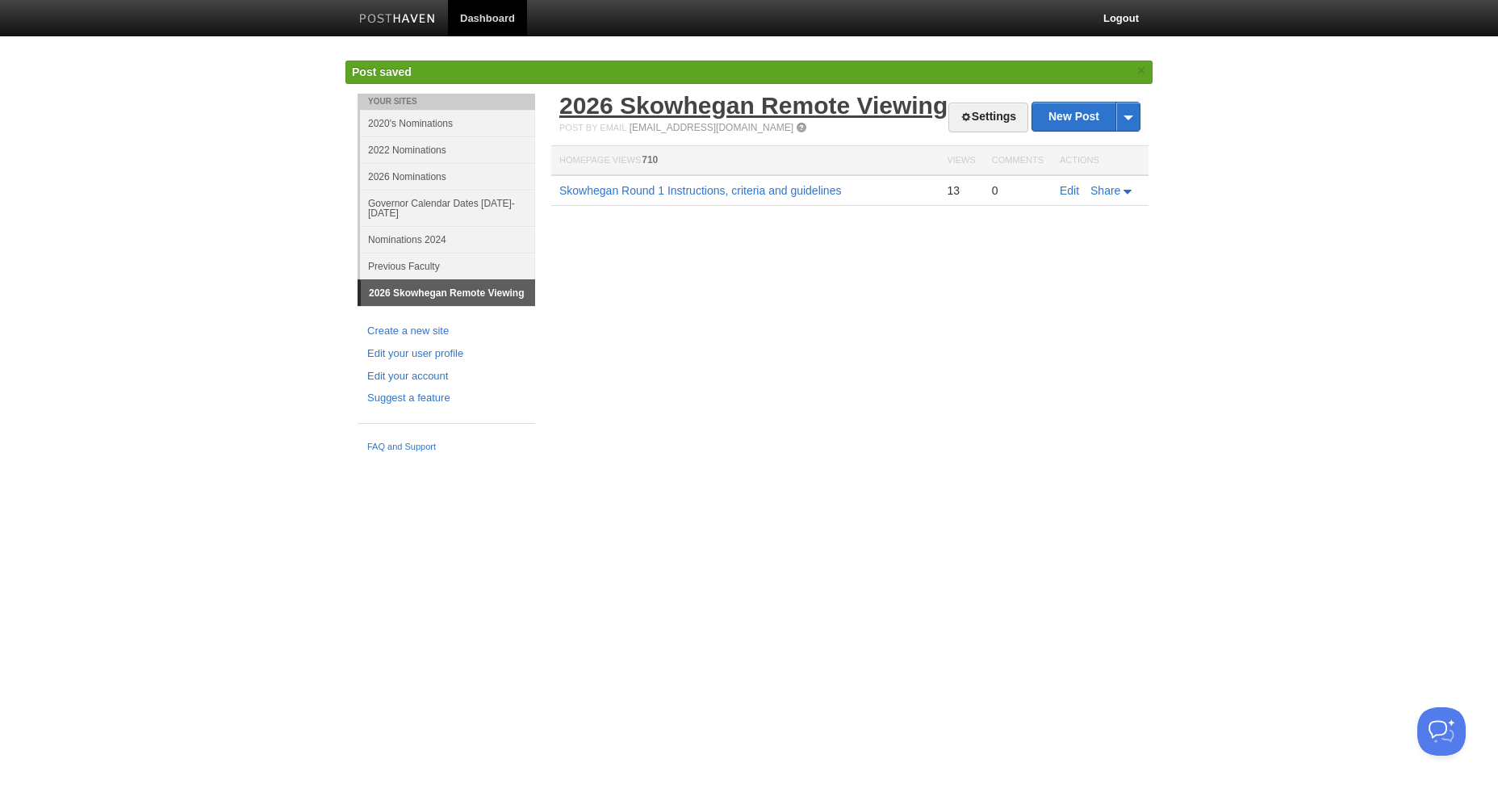
click at [773, 106] on link "2026 Skowhegan Remote Viewing" at bounding box center [753, 105] width 388 height 27
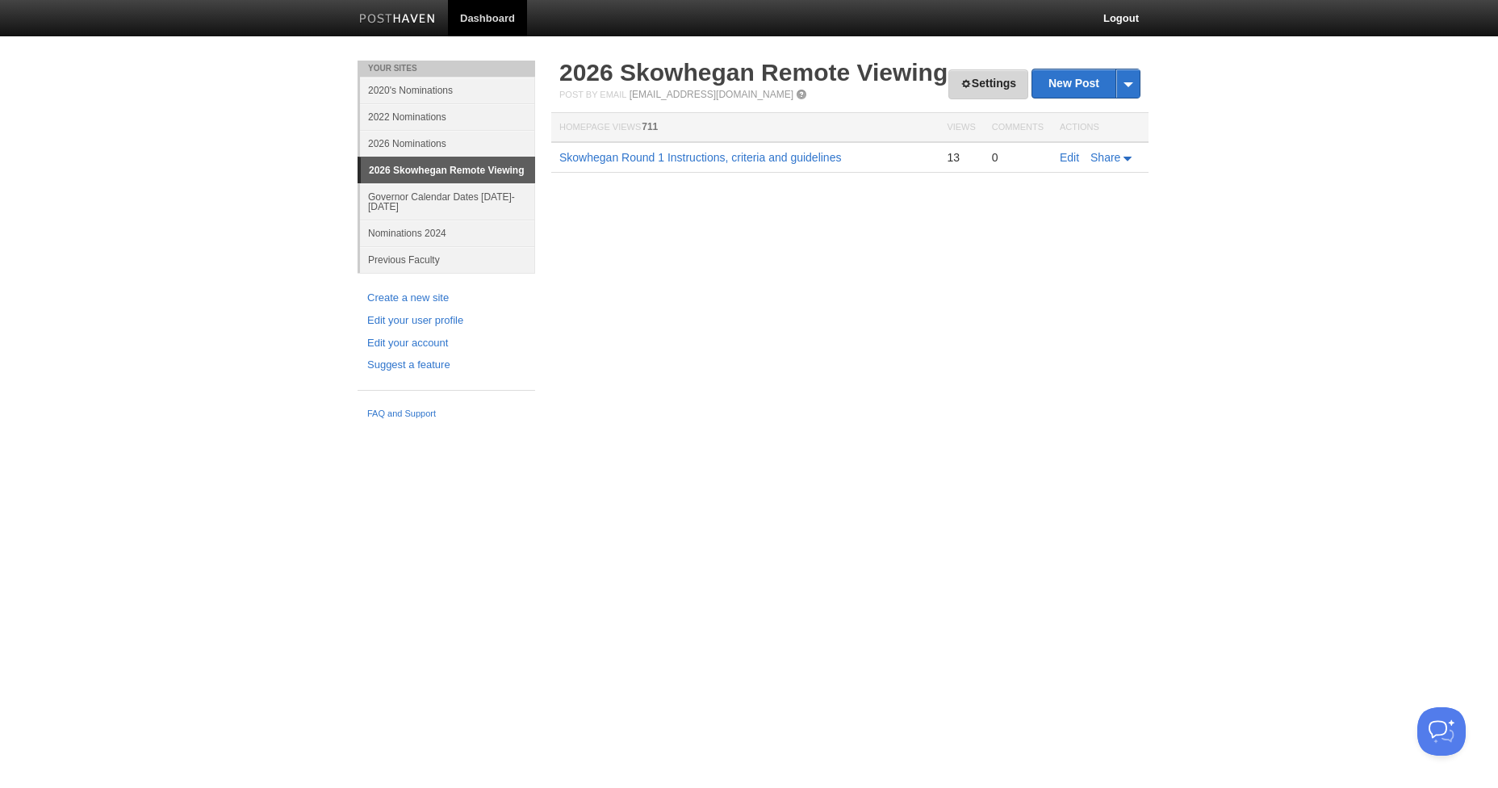
click at [976, 81] on link "Settings" at bounding box center [989, 84] width 80 height 30
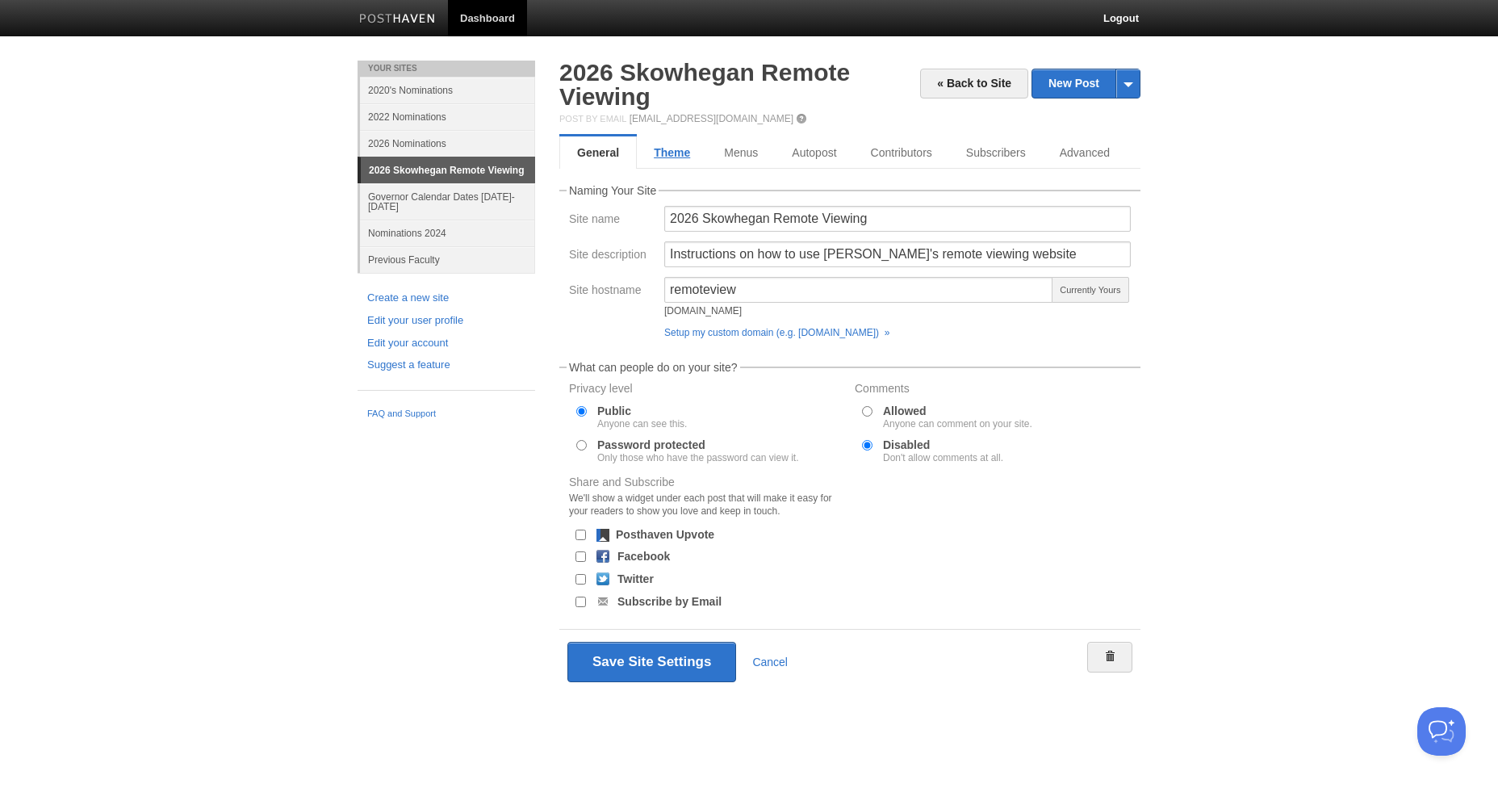
click at [681, 153] on link "Theme" at bounding box center [672, 152] width 70 height 32
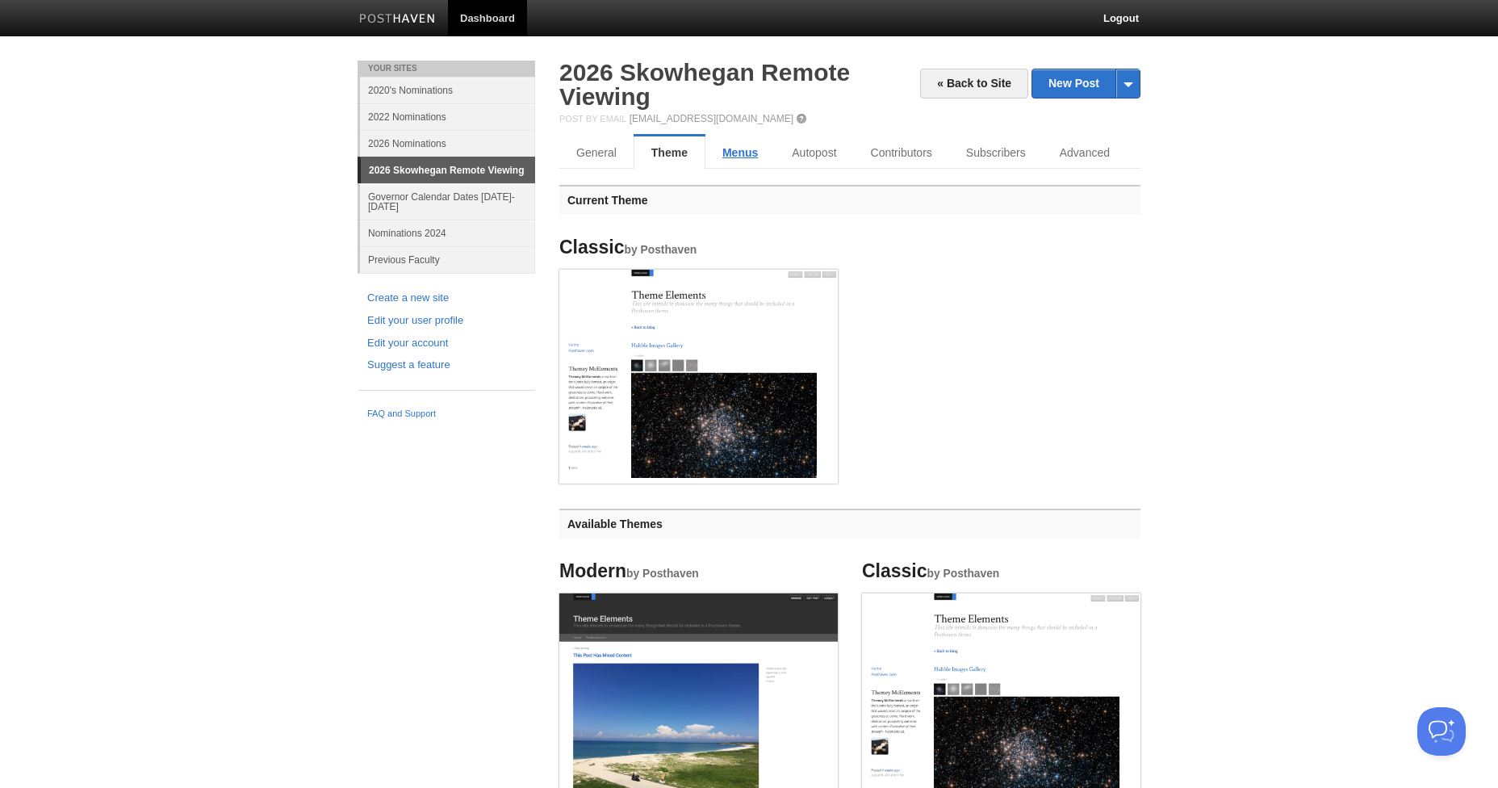
click at [751, 153] on link "Menus" at bounding box center [740, 152] width 69 height 32
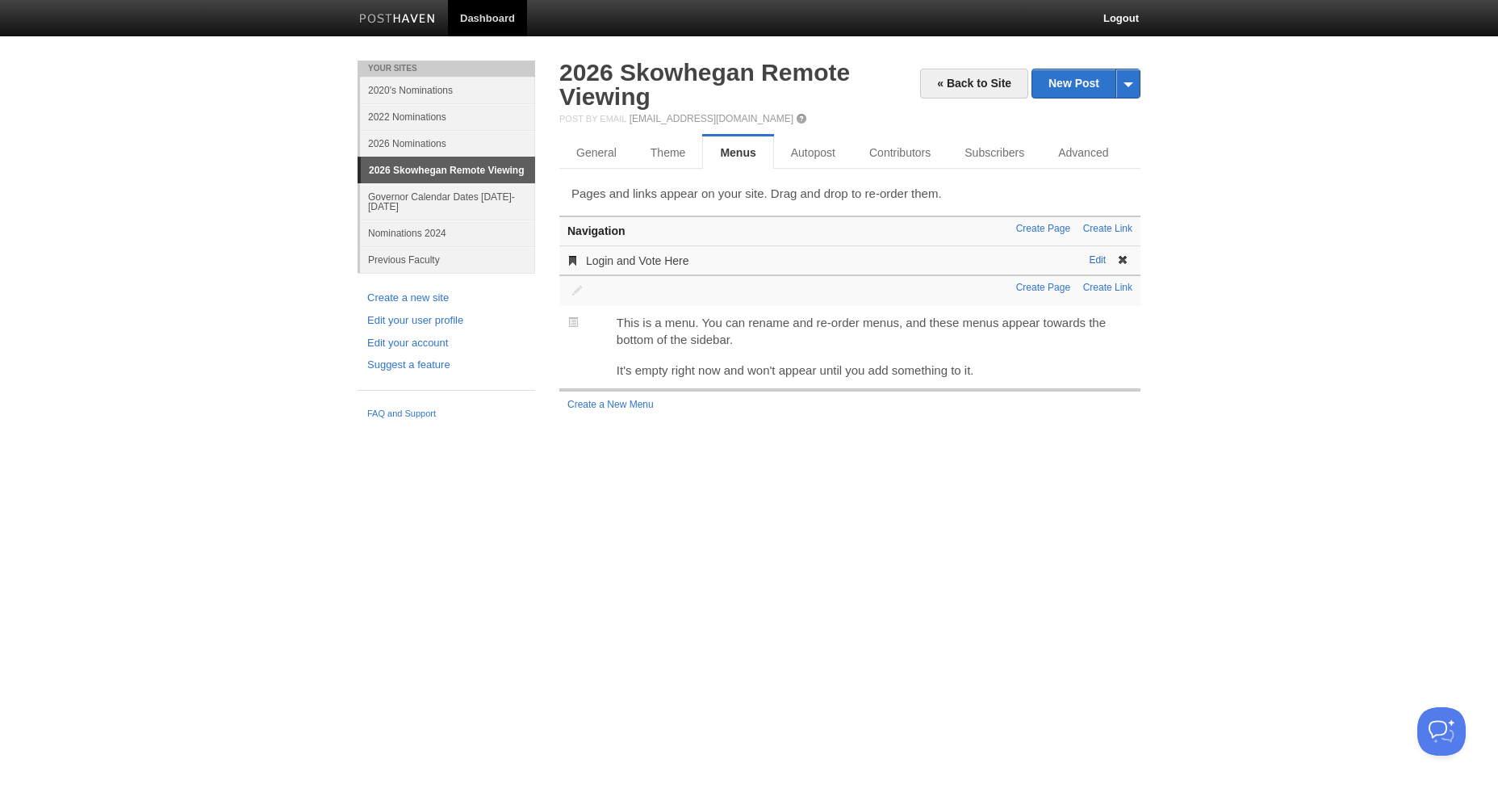
click at [1095, 259] on link "Edit" at bounding box center [1097, 259] width 17 height 11
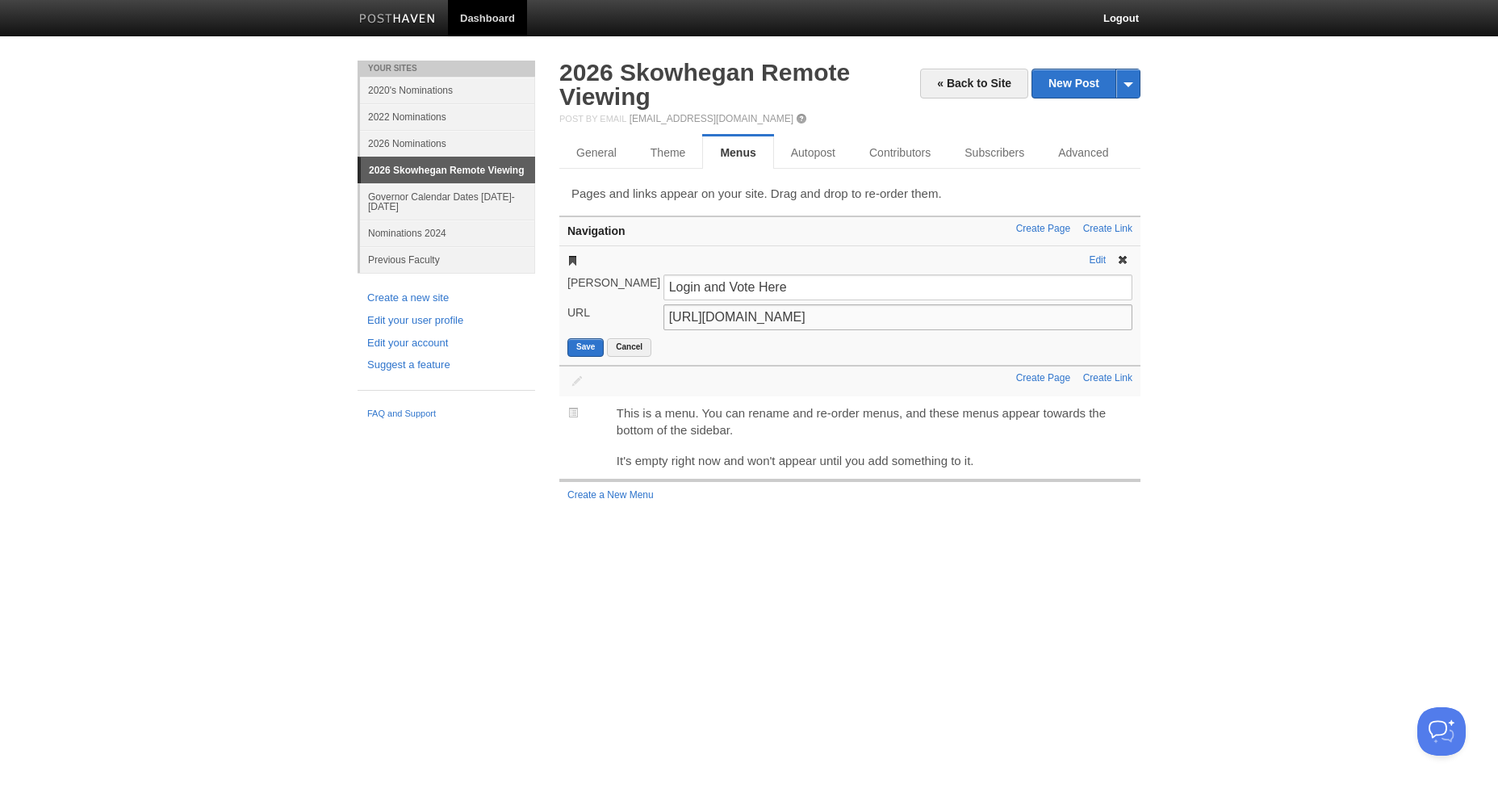
drag, startPoint x: 1050, startPoint y: 316, endPoint x: 583, endPoint y: 311, distance: 467.4
click at [583, 311] on div "URL https://application2025.skowheganart.org/voting-application/login" at bounding box center [850, 319] width 575 height 30
paste input "6"
type input "https://application2026.skowheganart.org/voting-application/login"
click at [582, 347] on button "Save" at bounding box center [585, 347] width 36 height 19
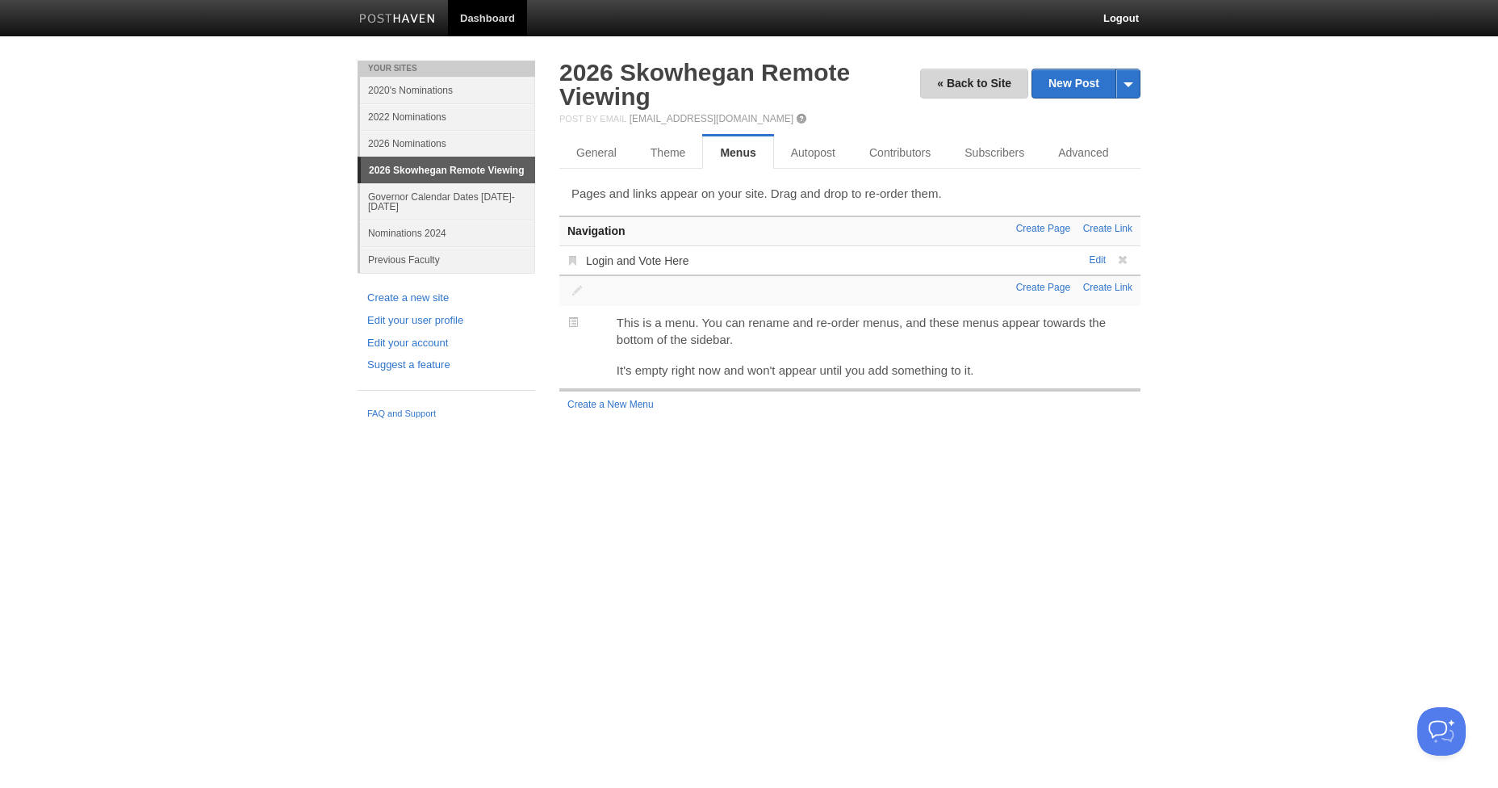
click at [965, 86] on link "« Back to Site" at bounding box center [974, 84] width 108 height 30
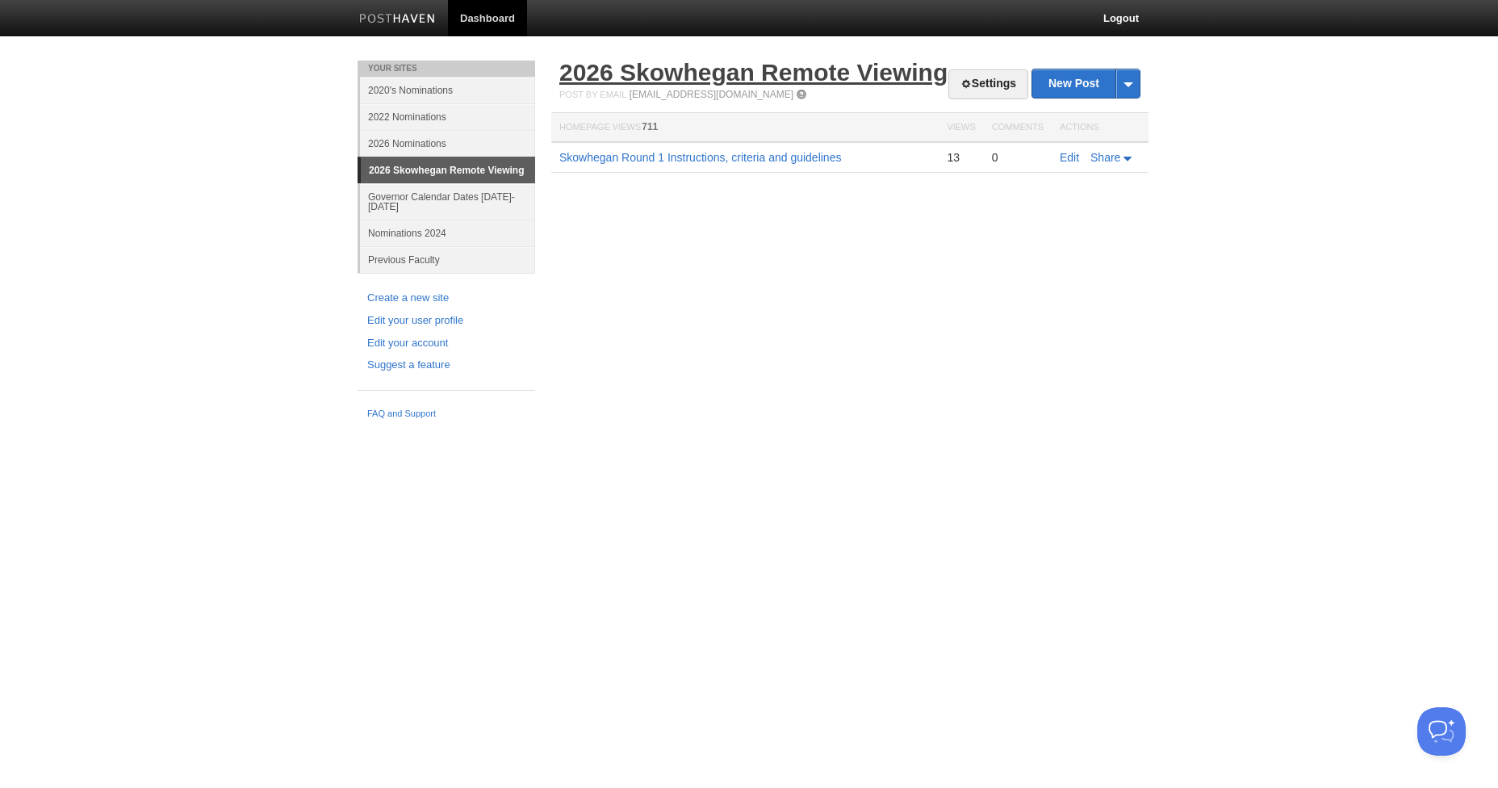
click at [756, 78] on link "2026 Skowhegan Remote Viewing" at bounding box center [753, 72] width 388 height 27
click at [685, 75] on link "2026 Skowhegan Remote Viewing" at bounding box center [753, 72] width 388 height 27
click at [1071, 164] on link "Edit" at bounding box center [1069, 157] width 19 height 13
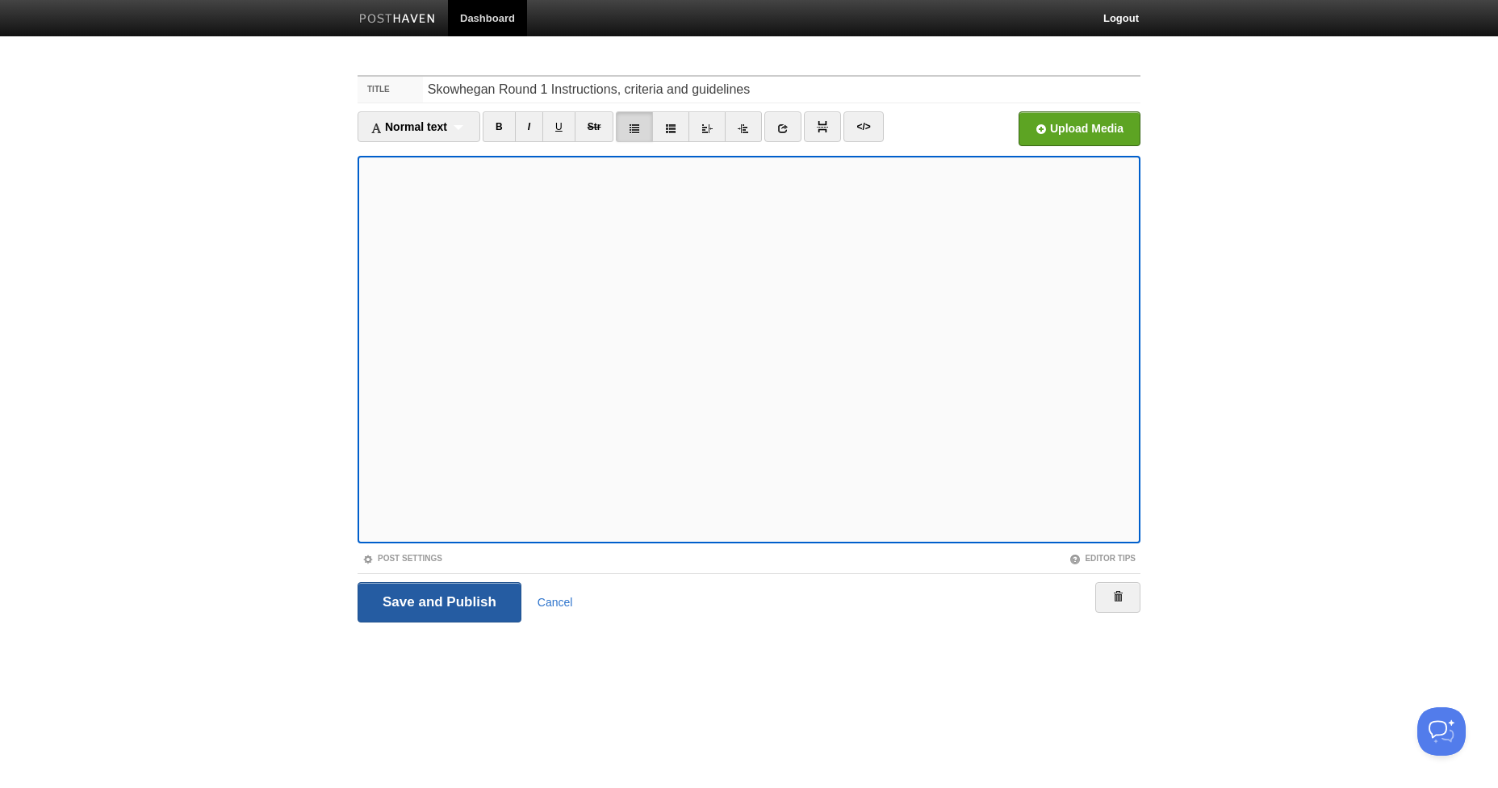
click at [420, 604] on input "Save and Publish" at bounding box center [440, 602] width 164 height 40
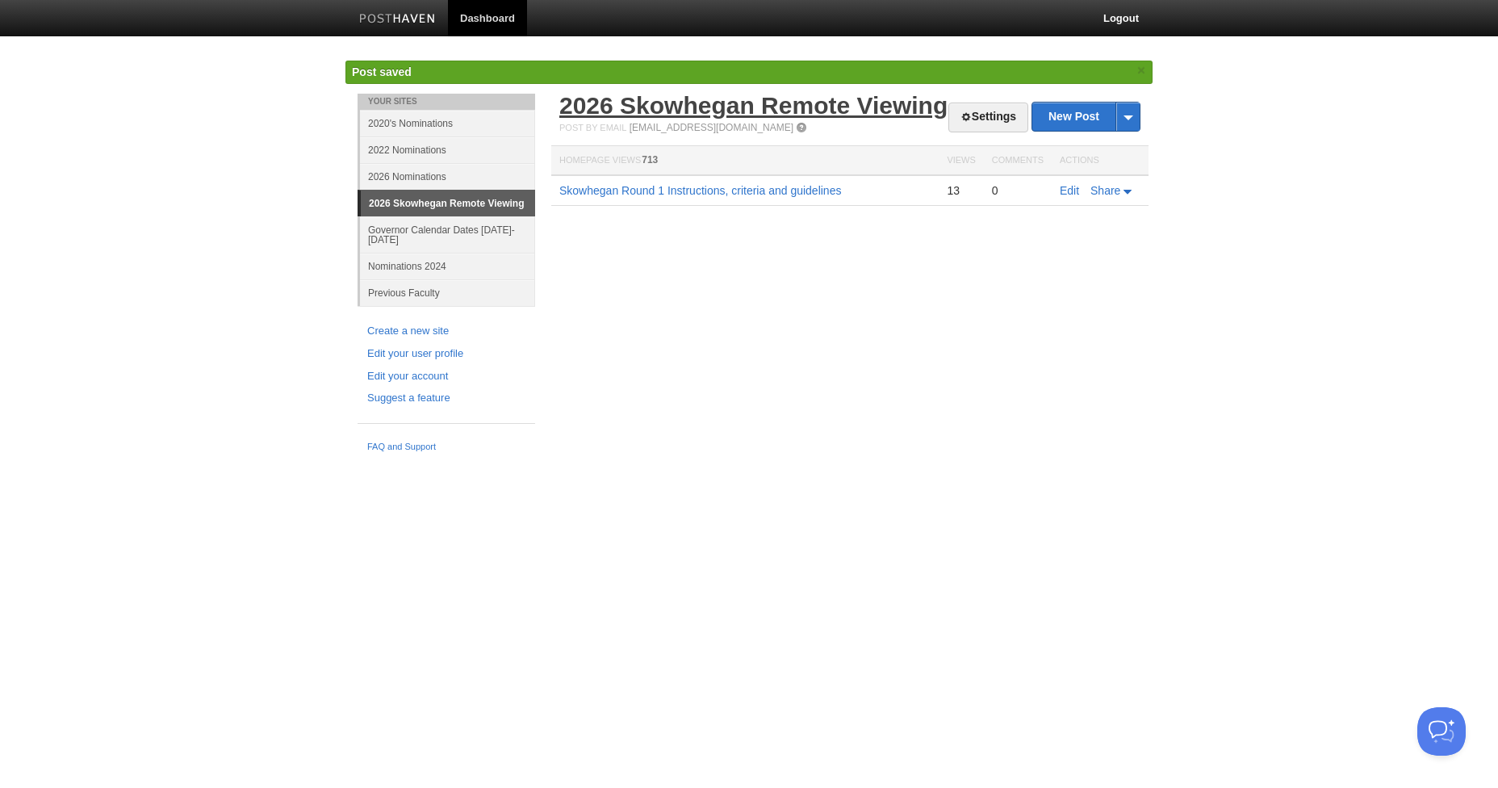
click at [605, 107] on link "2026 Skowhegan Remote Viewing" at bounding box center [753, 105] width 388 height 27
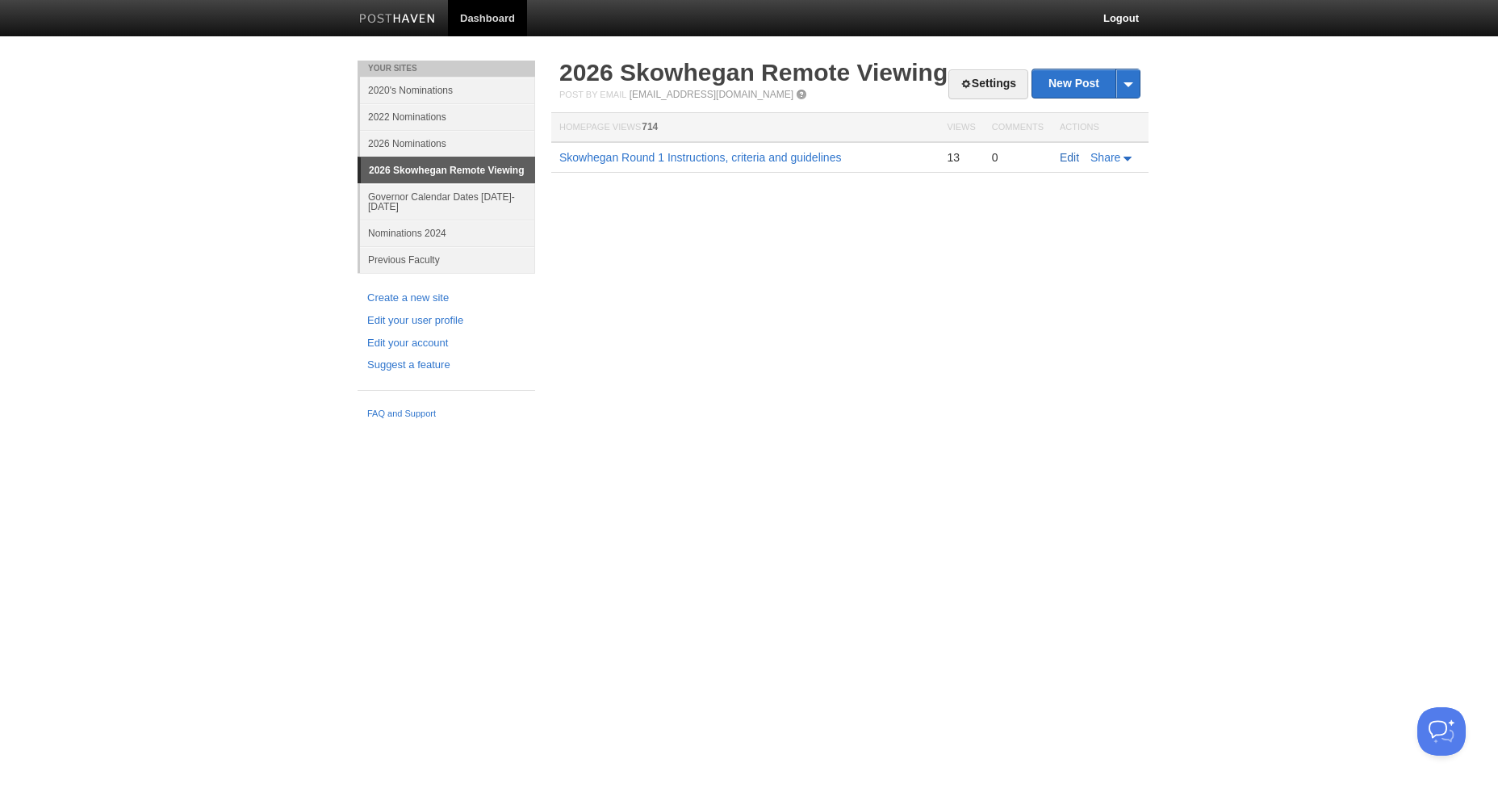
click at [1062, 164] on link "Edit" at bounding box center [1069, 157] width 19 height 13
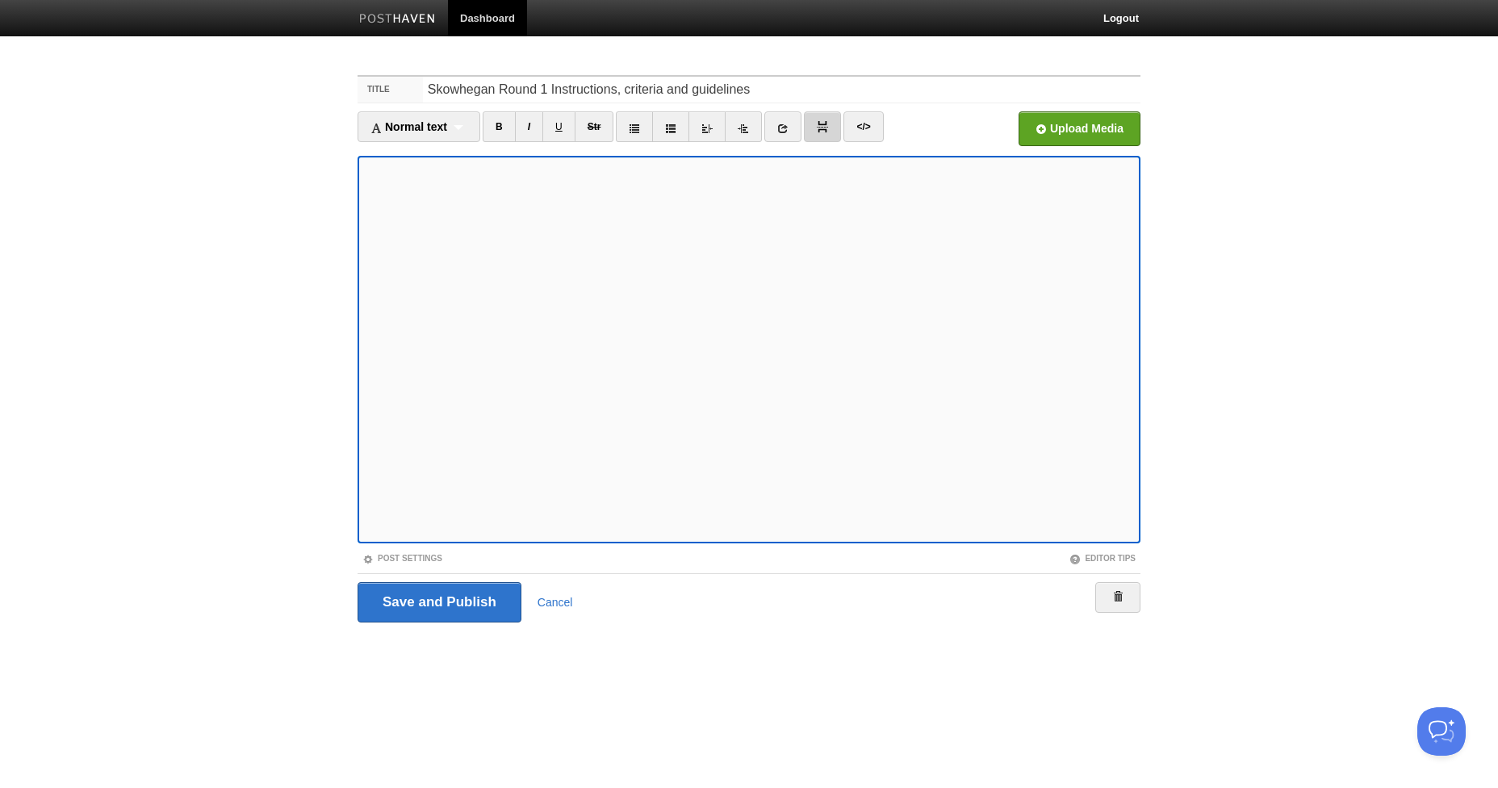
click at [820, 126] on img at bounding box center [822, 126] width 11 height 11
click at [459, 128] on div "Normal text Normal text Heading 1 Heading 2 Heading 3" at bounding box center [419, 126] width 123 height 31
click at [1310, 243] on body "Dashboard Logout Your Sites 2020's Nominations 2022 Nominations 2026 Nomination…" at bounding box center [749, 341] width 1498 height 683
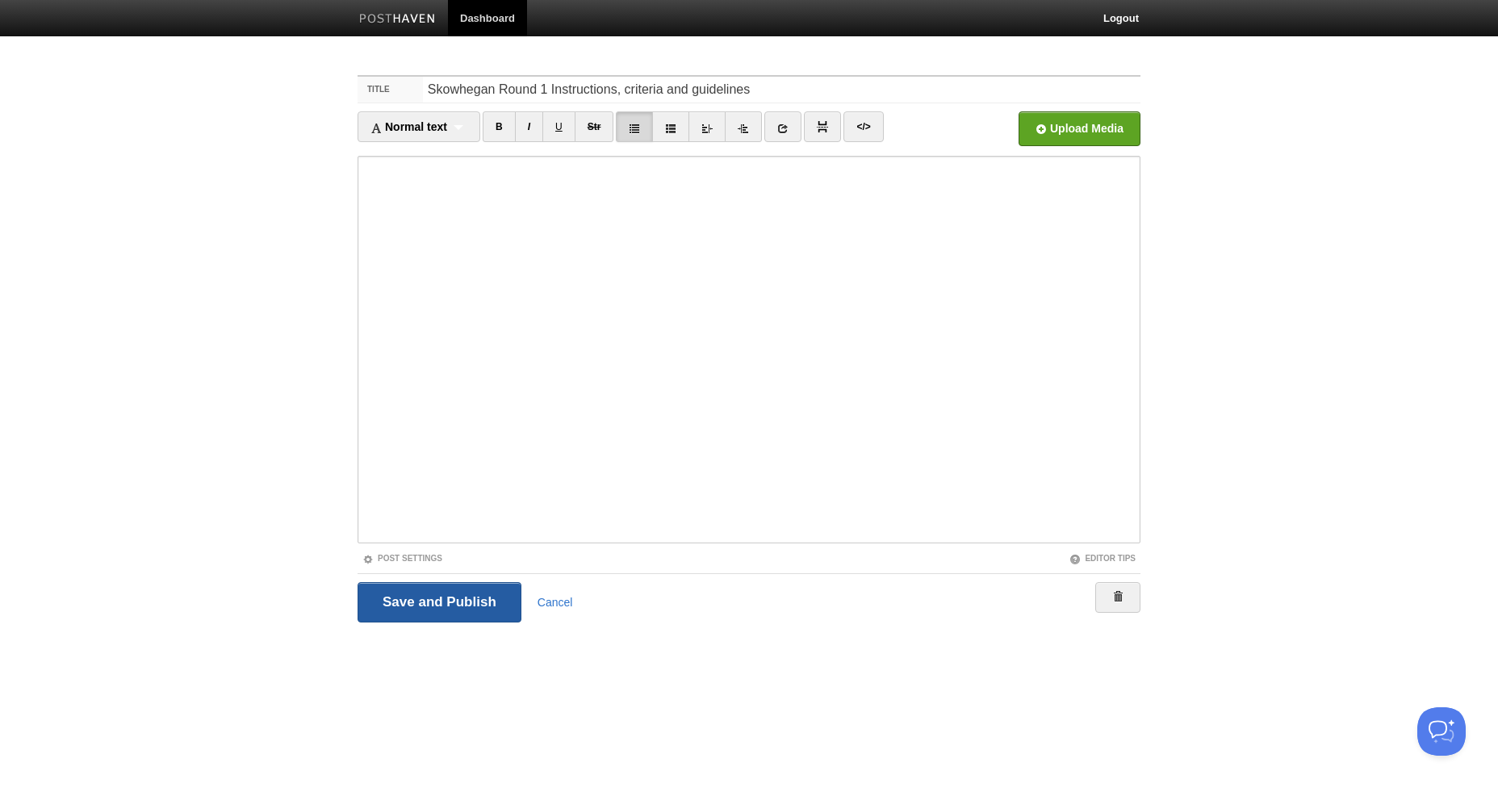
click at [429, 591] on input "Save and Publish" at bounding box center [440, 602] width 164 height 40
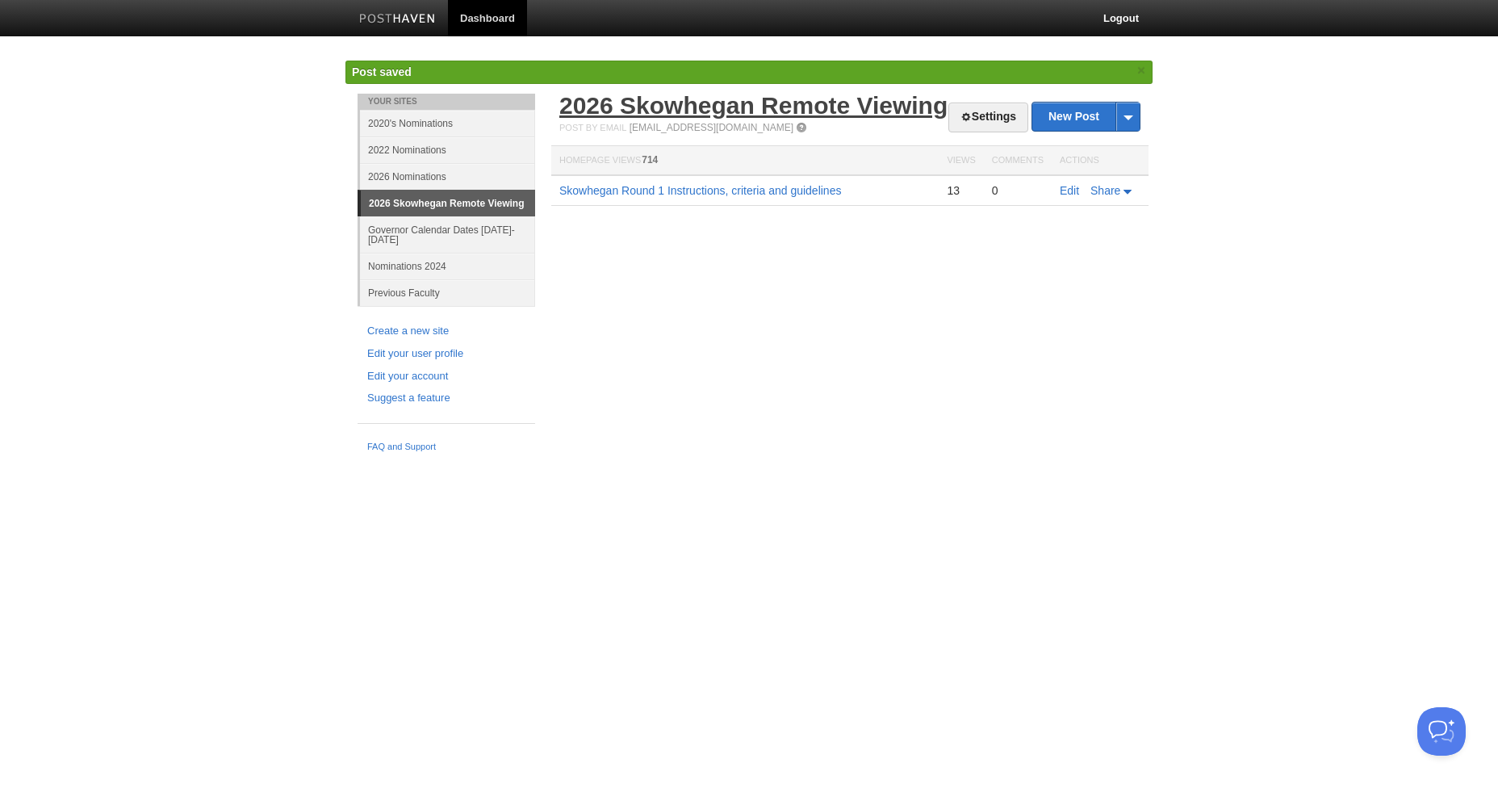
click at [645, 119] on link "2026 Skowhegan Remote Viewing" at bounding box center [753, 105] width 388 height 27
